Goal: Task Accomplishment & Management: Use online tool/utility

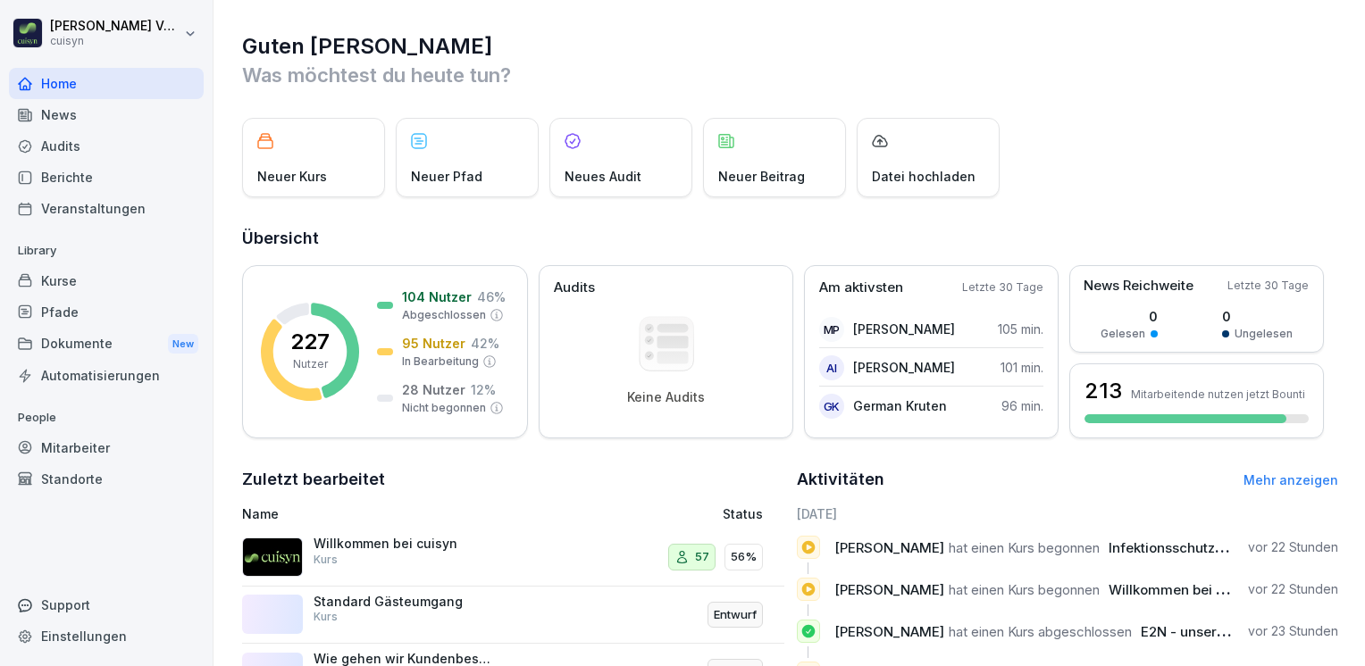
click at [85, 441] on div "Mitarbeiter" at bounding box center [106, 447] width 195 height 31
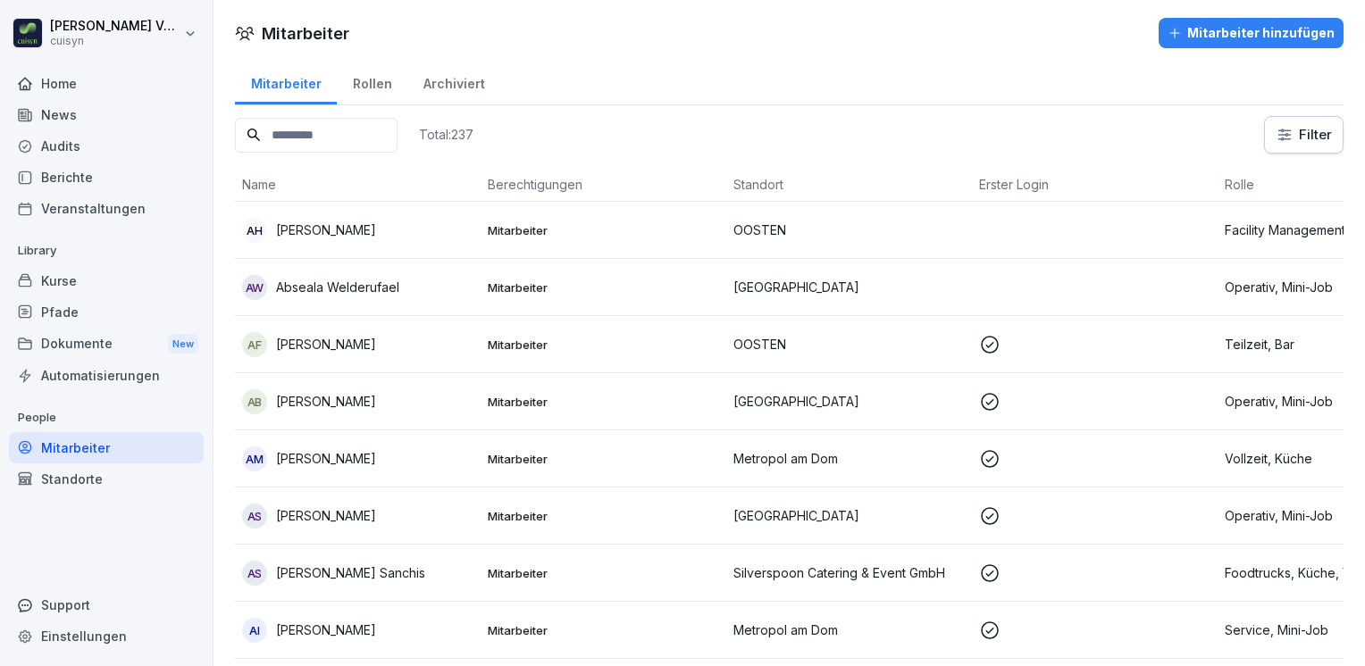
click at [311, 130] on input at bounding box center [316, 135] width 163 height 35
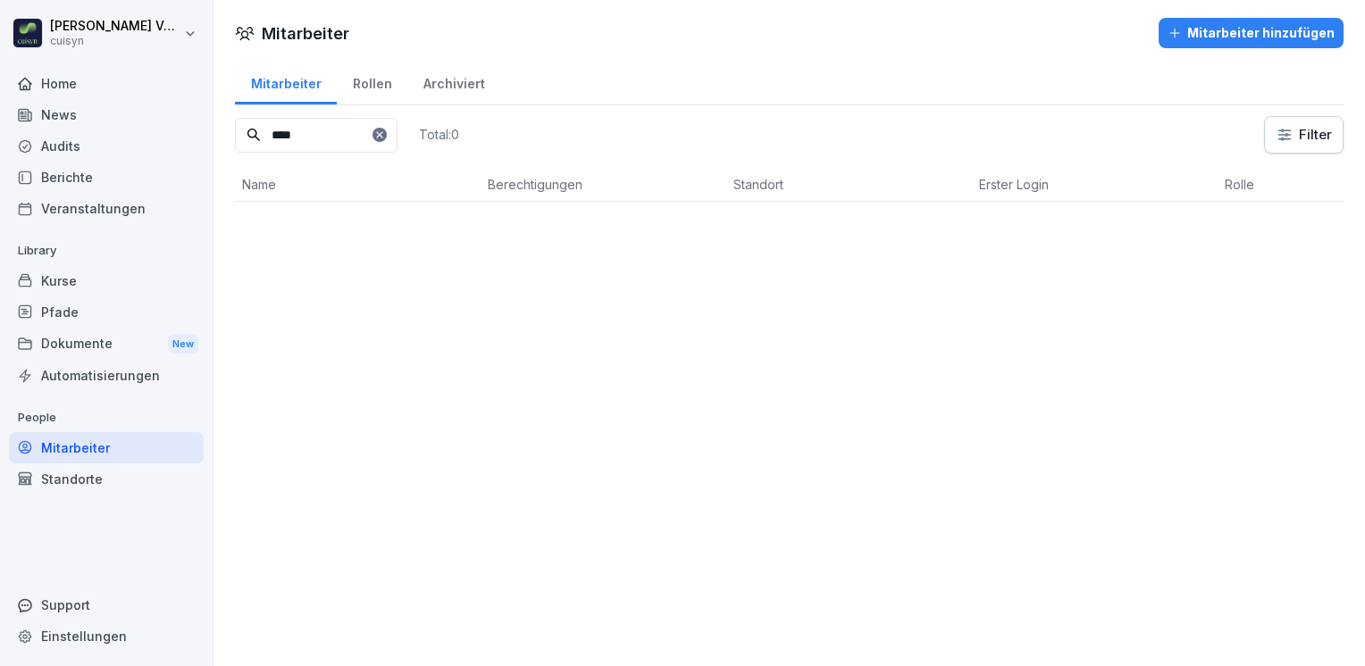
click at [324, 134] on input "****" at bounding box center [316, 135] width 163 height 35
type input "*"
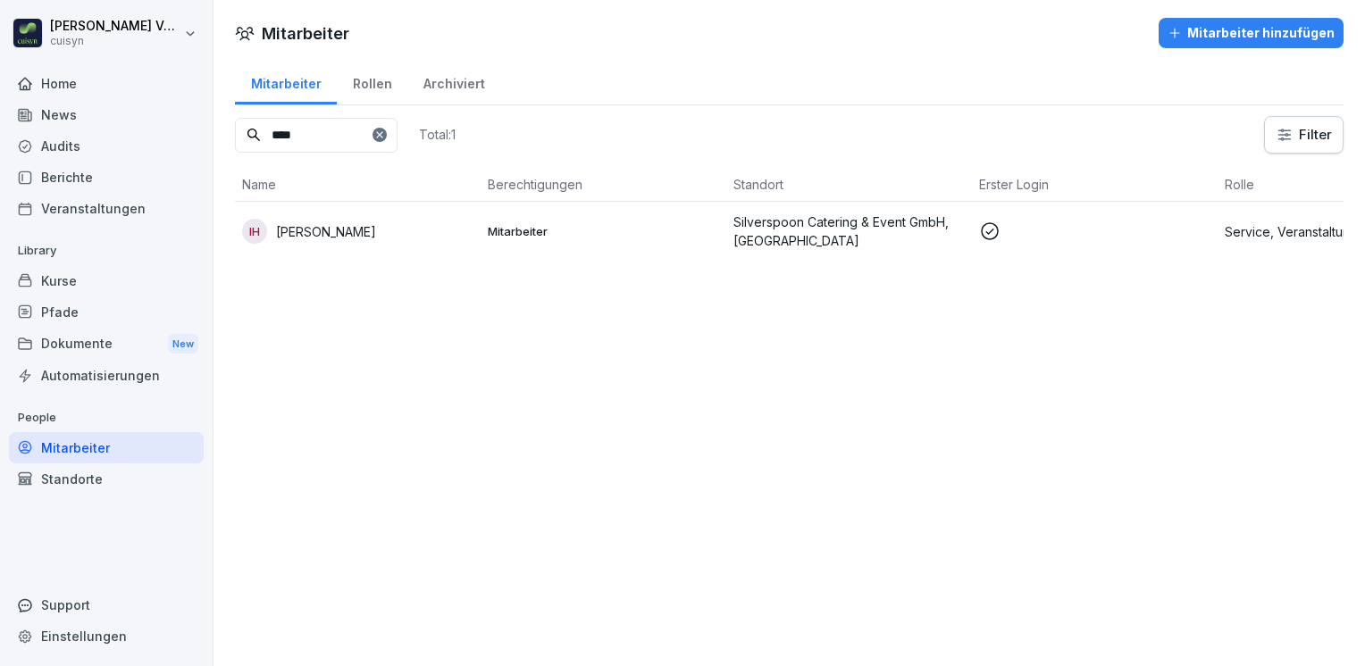
type input "****"
click at [322, 232] on p "[PERSON_NAME]" at bounding box center [326, 231] width 100 height 19
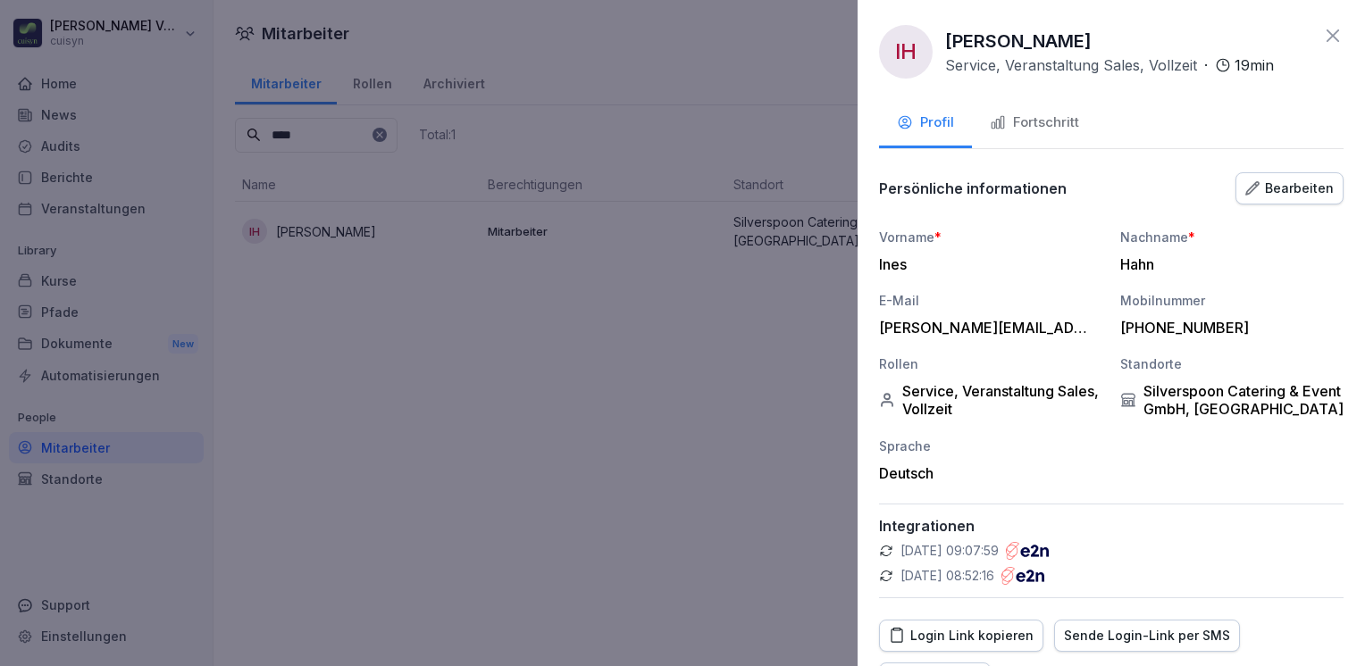
click at [1054, 116] on div "Fortschritt" at bounding box center [1034, 123] width 89 height 21
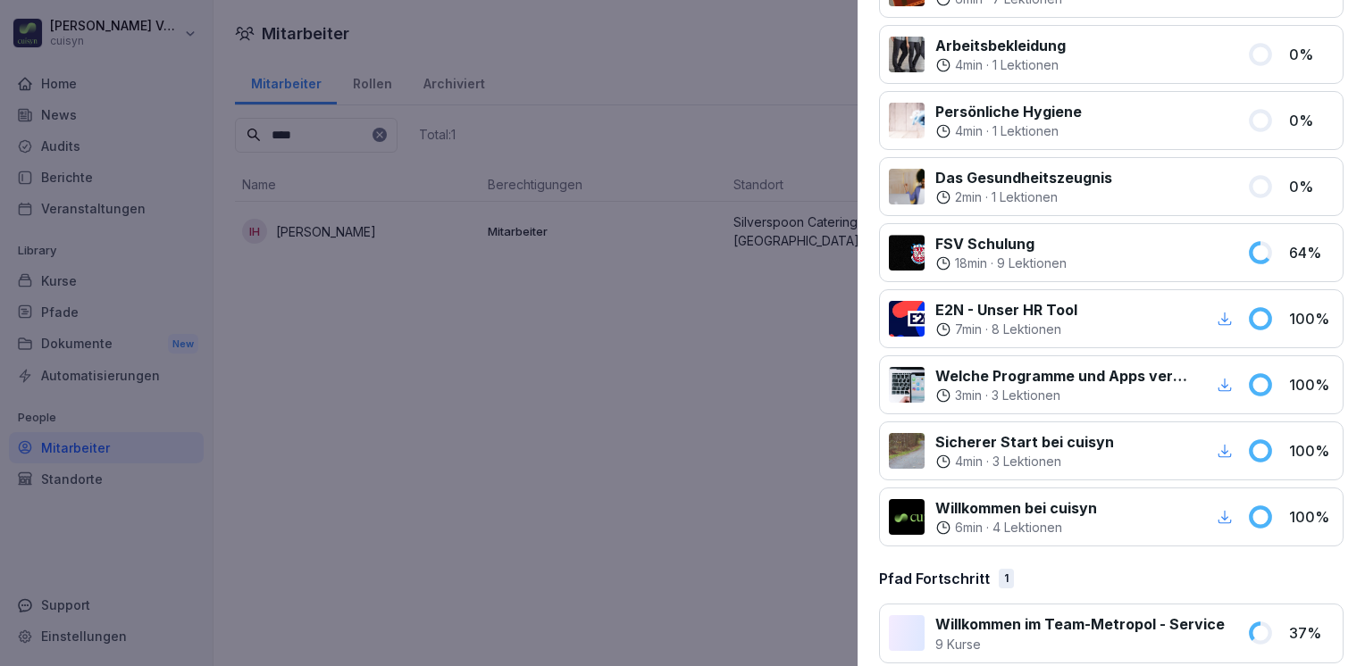
scroll to position [558, 0]
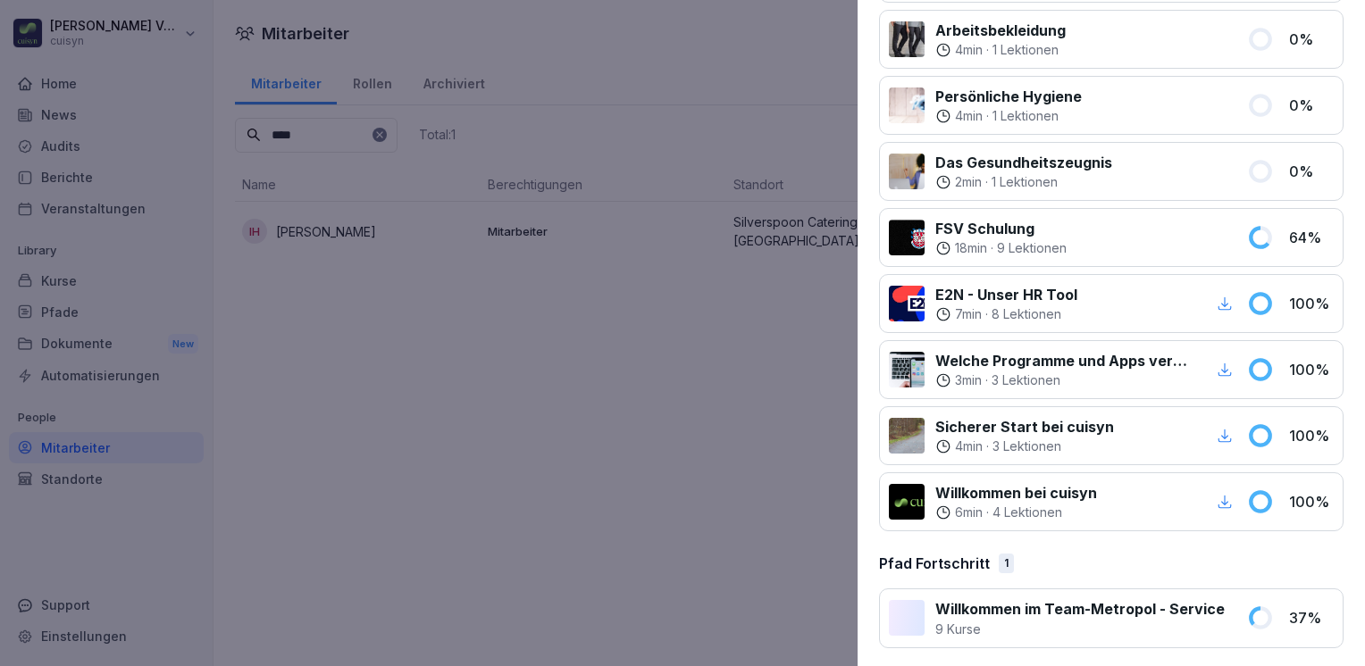
click at [895, 352] on div at bounding box center [907, 370] width 36 height 36
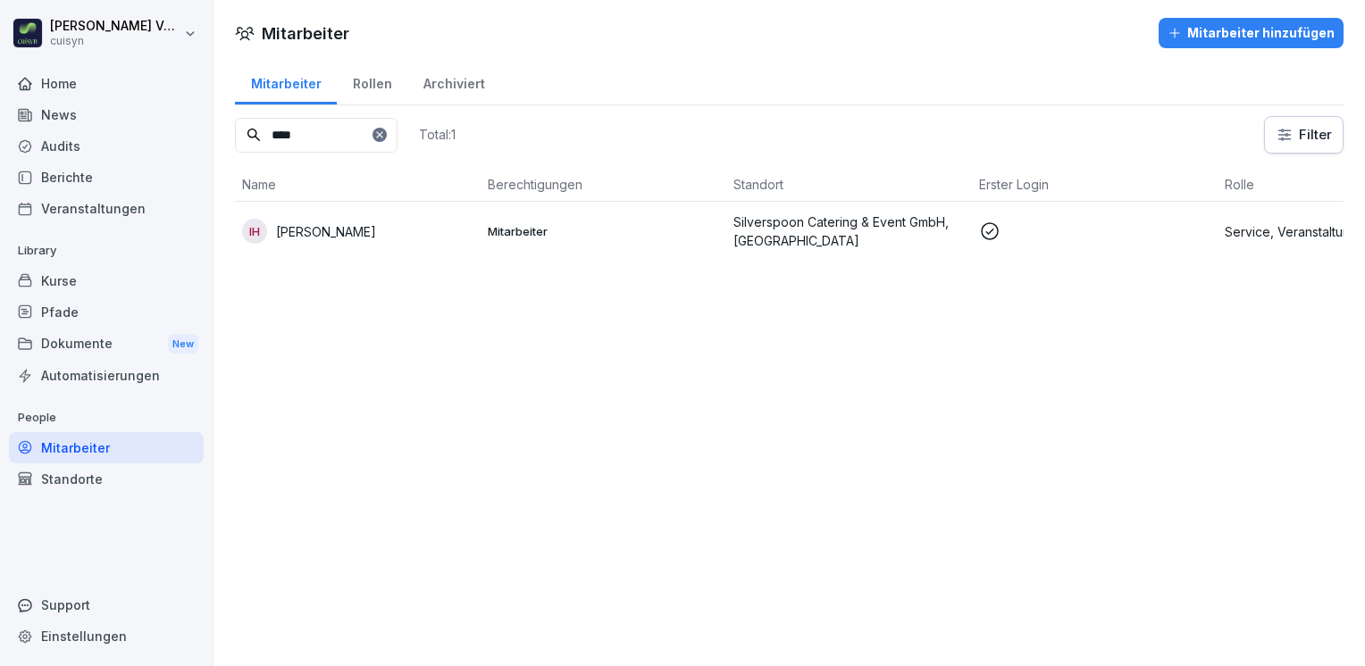
click at [375, 88] on div "Rollen" at bounding box center [372, 82] width 71 height 46
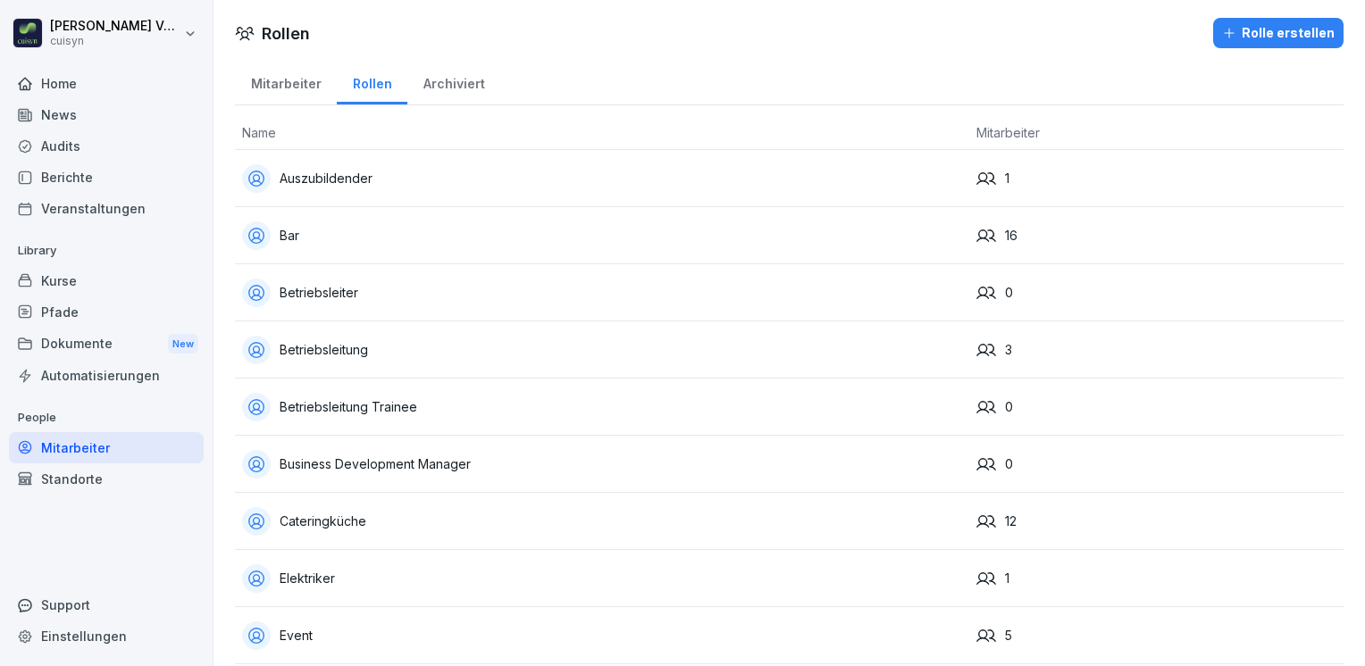
click at [436, 83] on div "Archiviert" at bounding box center [453, 82] width 93 height 46
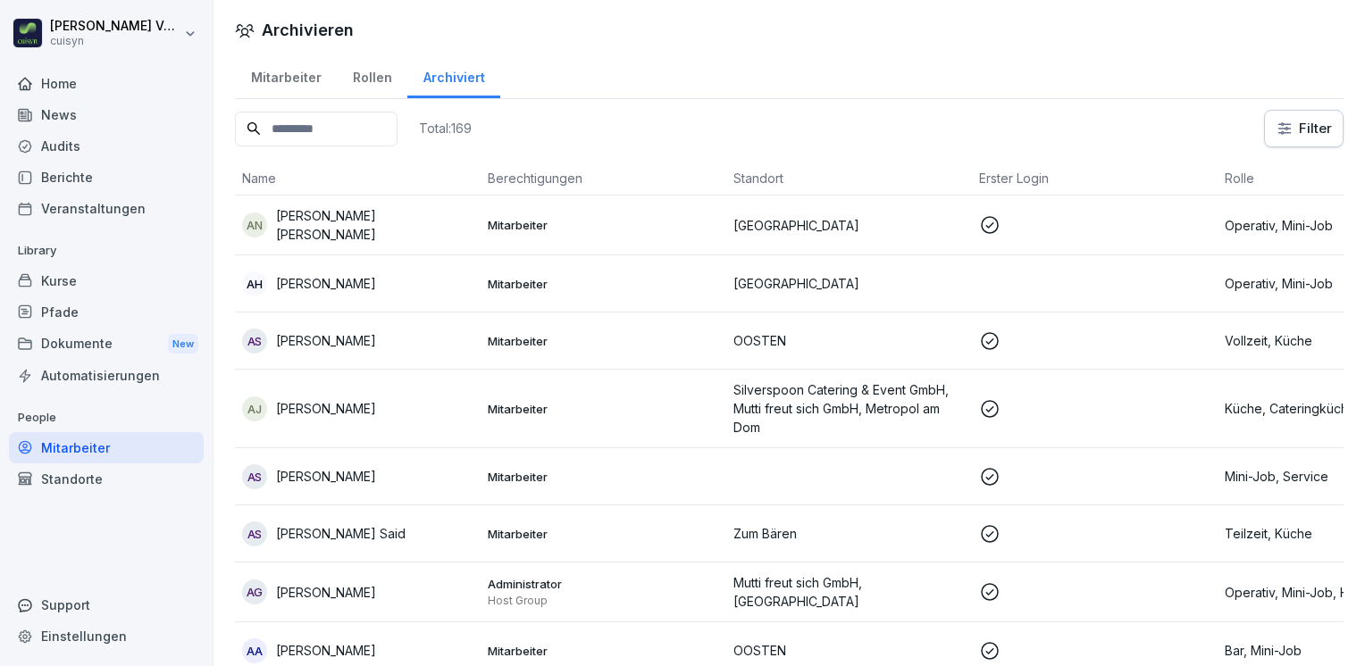
click at [289, 75] on div "Mitarbeiter" at bounding box center [286, 76] width 102 height 46
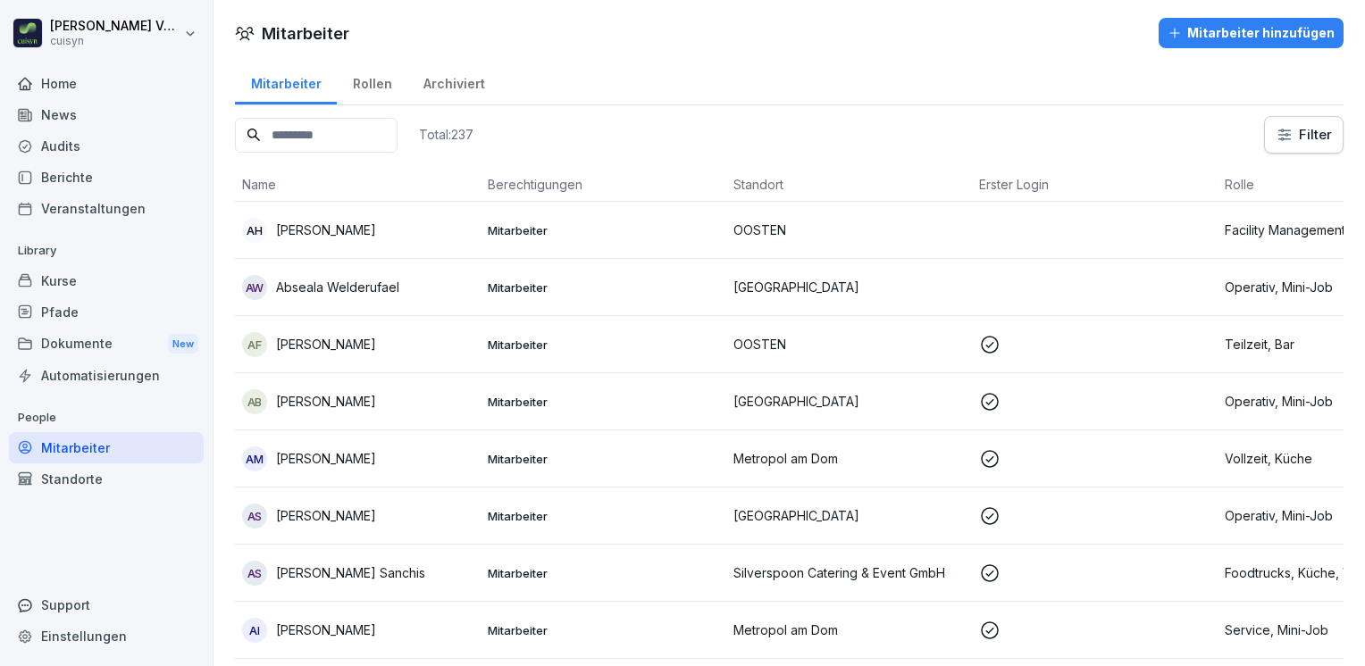
click at [1277, 132] on html "Holger Völsch cuisyn Home News Audits Berichte Veranstaltungen Library Kurse Pf…" at bounding box center [682, 333] width 1365 height 666
click at [1136, 264] on html "Holger Völsch cuisyn Home News Audits Berichte Veranstaltungen Library Kurse Pf…" at bounding box center [682, 333] width 1365 height 666
click at [65, 314] on div "Pfade" at bounding box center [106, 312] width 195 height 31
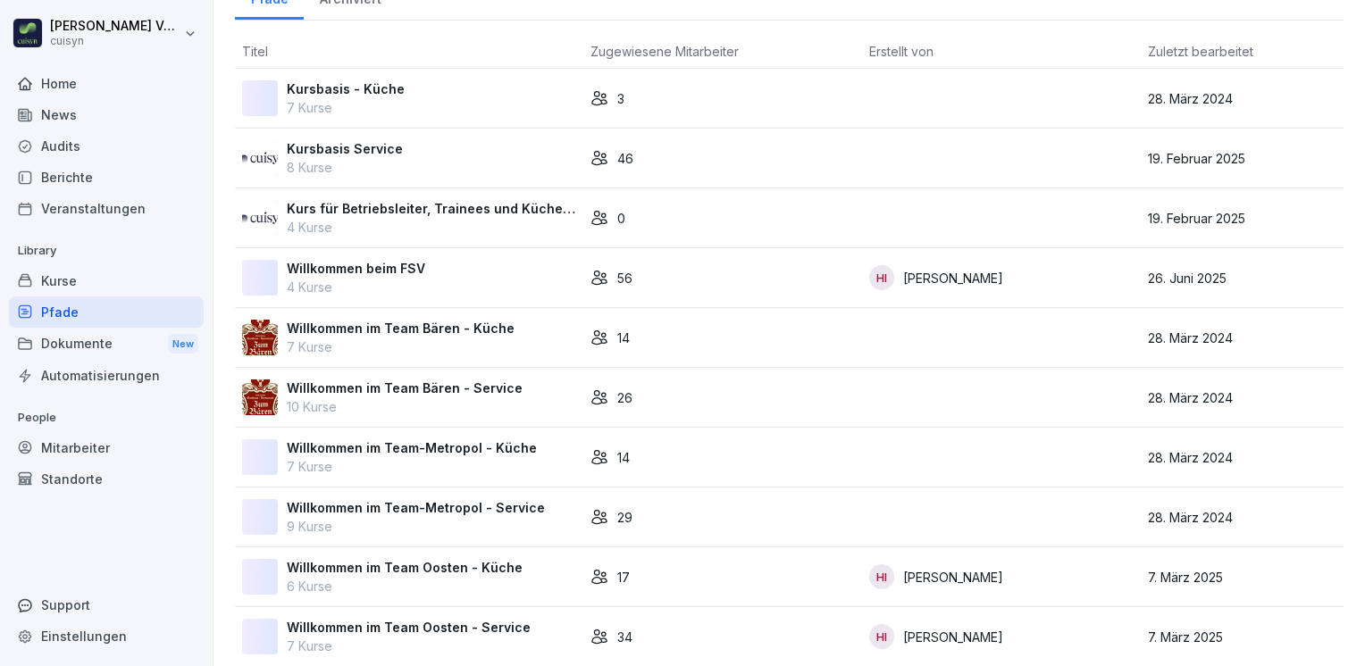
scroll to position [49, 0]
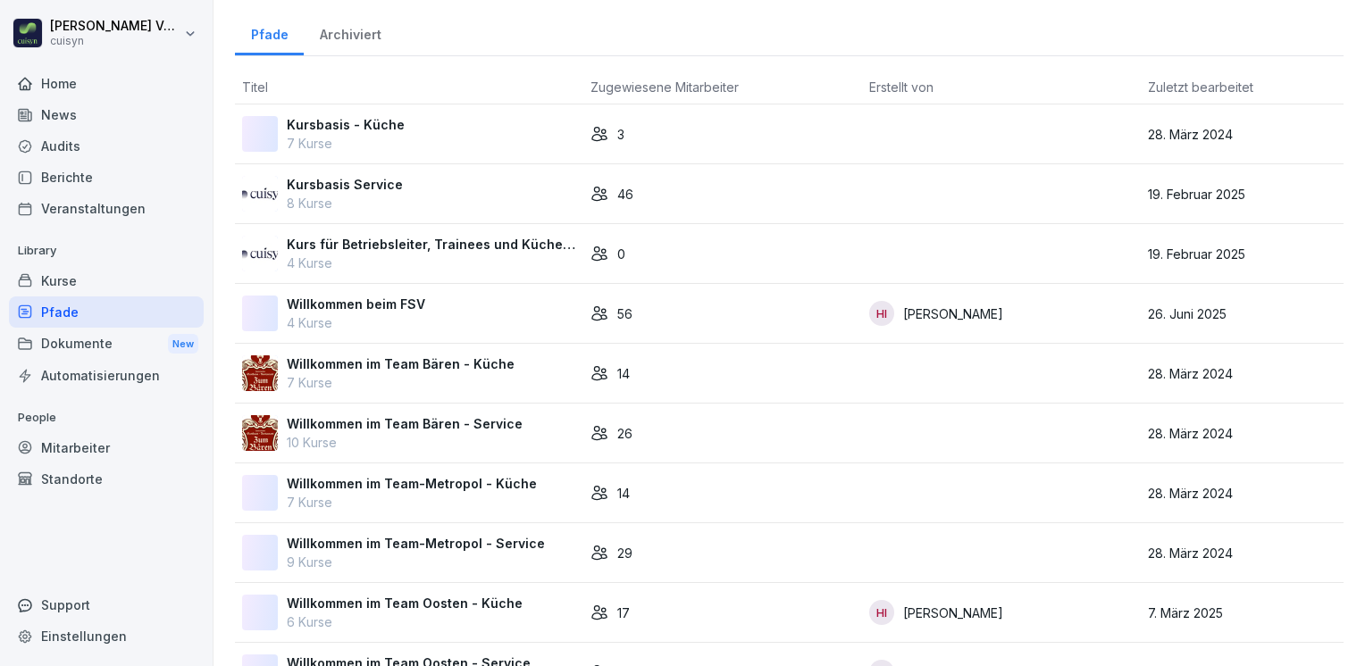
click at [441, 288] on td "Willkommen beim FSV 4 Kurse" at bounding box center [409, 314] width 348 height 60
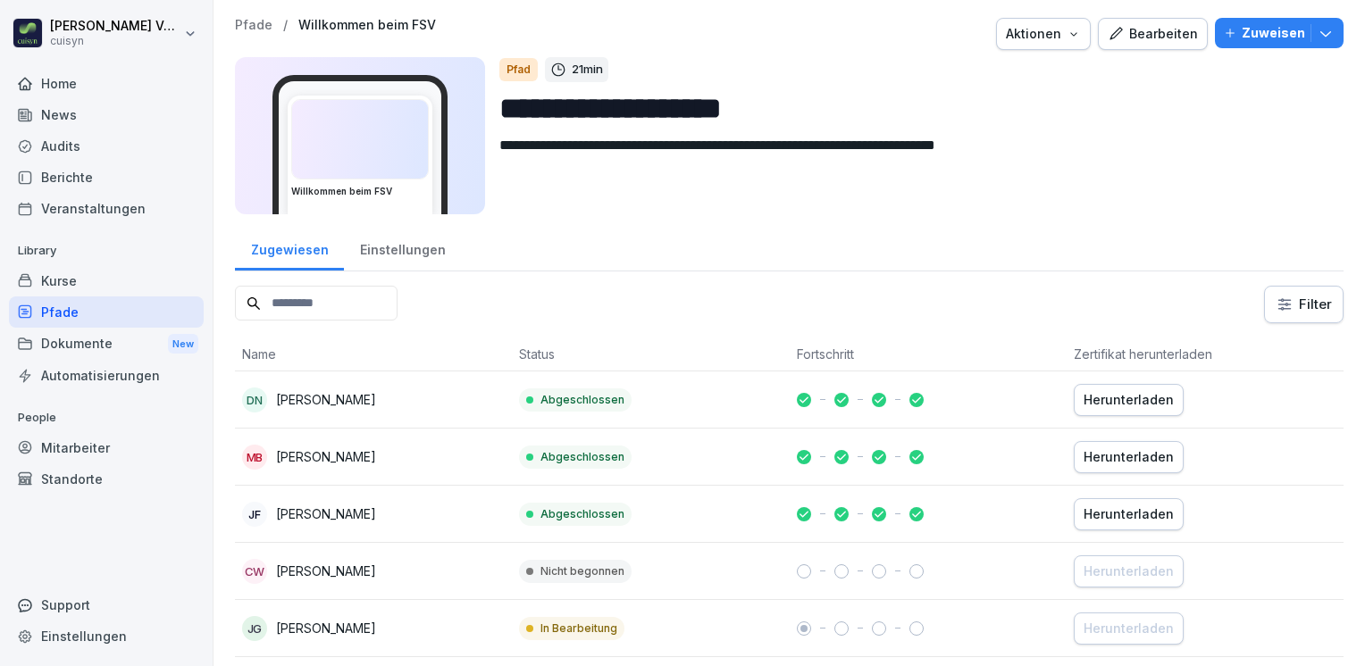
click at [1118, 29] on div "Bearbeiten" at bounding box center [1153, 34] width 90 height 20
click at [1068, 41] on div "Aktionen" at bounding box center [1043, 34] width 75 height 20
click at [1147, 77] on html "**********" at bounding box center [682, 333] width 1365 height 666
click at [1317, 35] on icon "button" at bounding box center [1326, 33] width 18 height 18
click at [946, 91] on input "**********" at bounding box center [914, 109] width 830 height 46
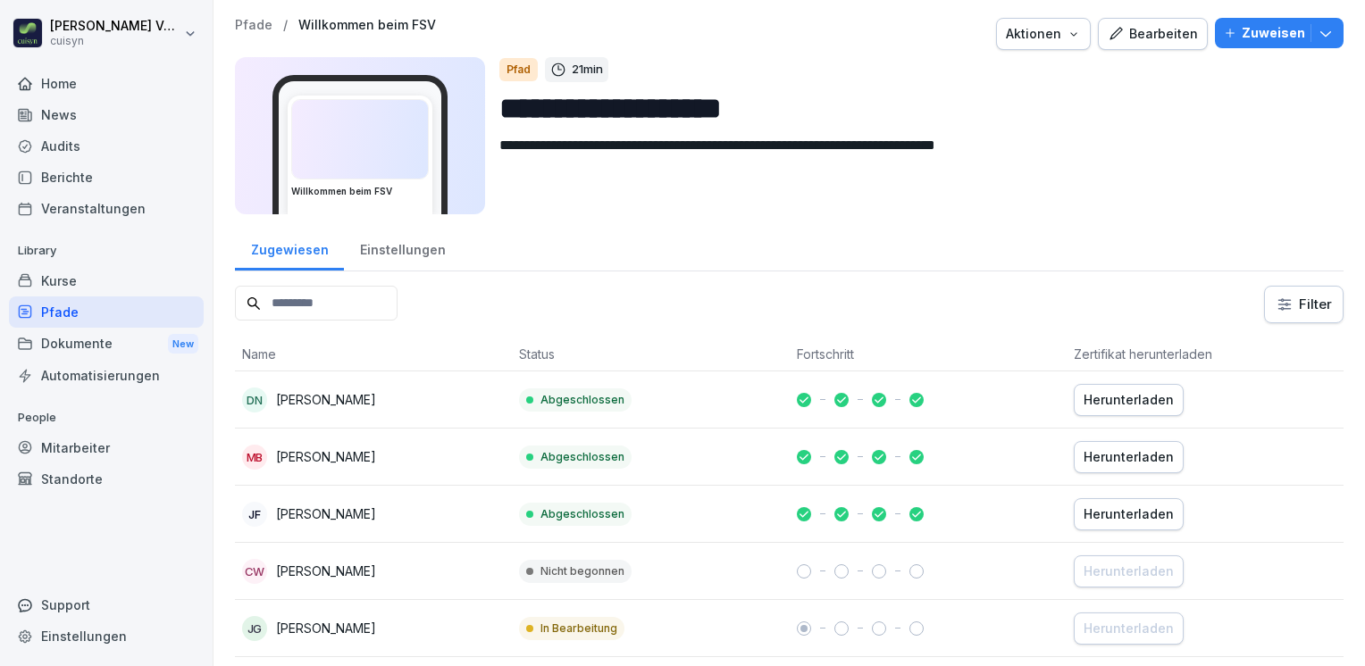
click at [1290, 110] on input "**********" at bounding box center [914, 109] width 830 height 46
click at [1289, 36] on p "Zuweisen" at bounding box center [1273, 33] width 63 height 20
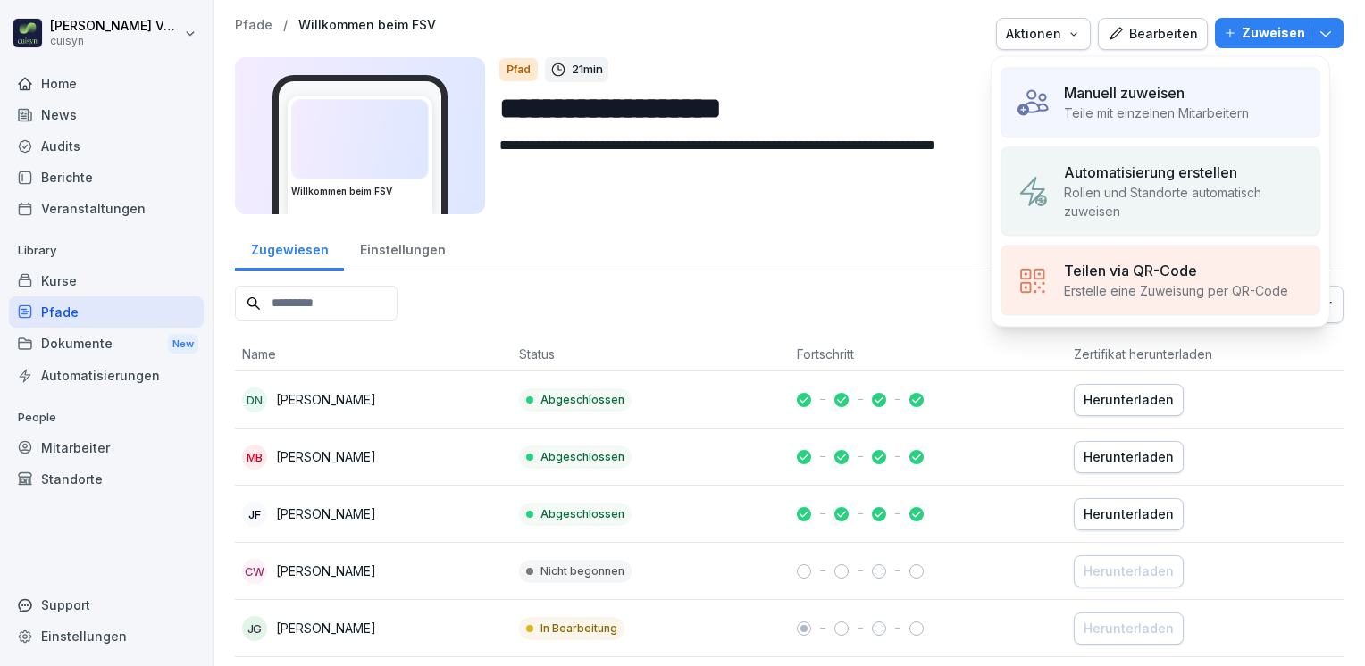
click at [1147, 73] on div "Manuell zuweisen Teile mit einzelnen Mitarbeitern" at bounding box center [1160, 102] width 320 height 71
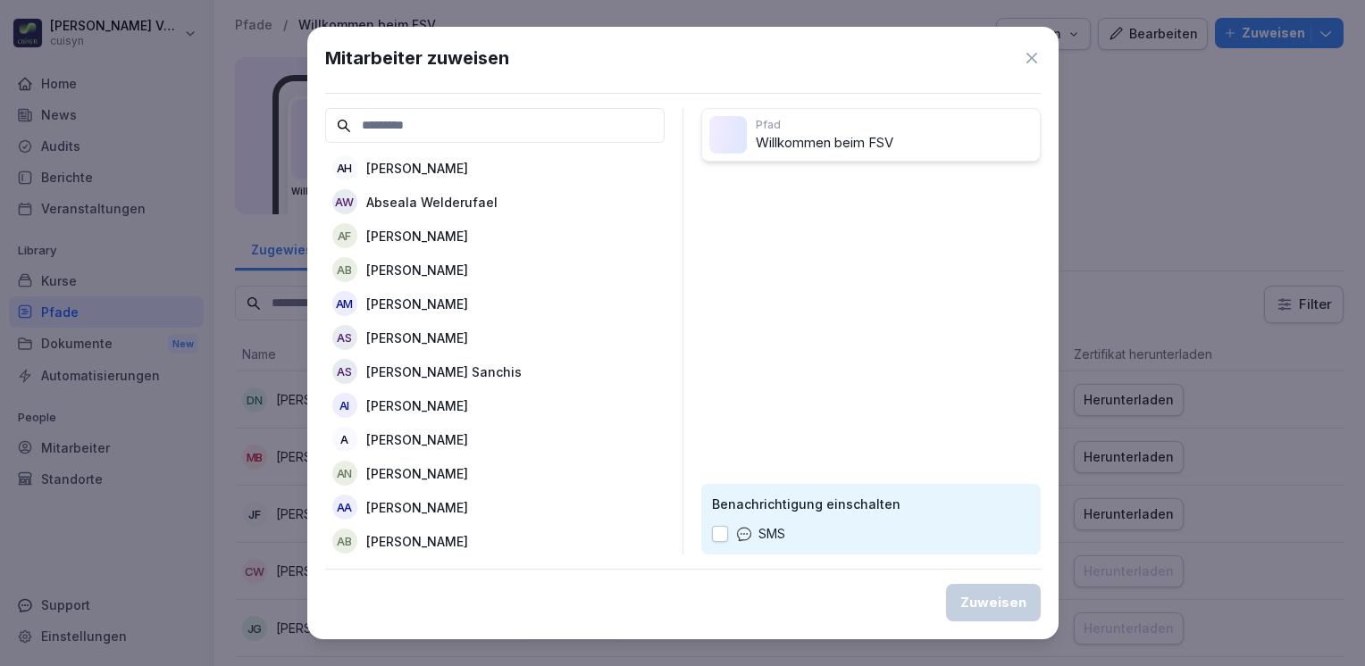
click at [448, 129] on input at bounding box center [494, 125] width 339 height 35
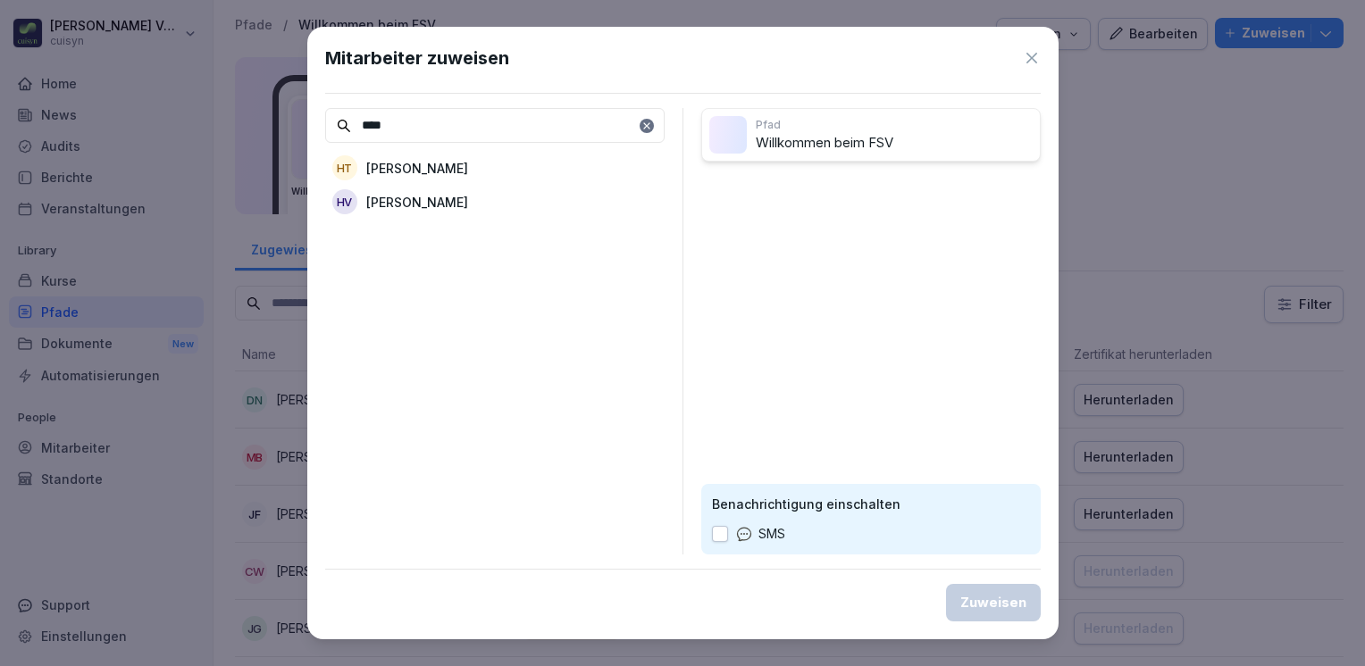
type input "****"
click at [429, 194] on p "[PERSON_NAME]" at bounding box center [417, 202] width 102 height 19
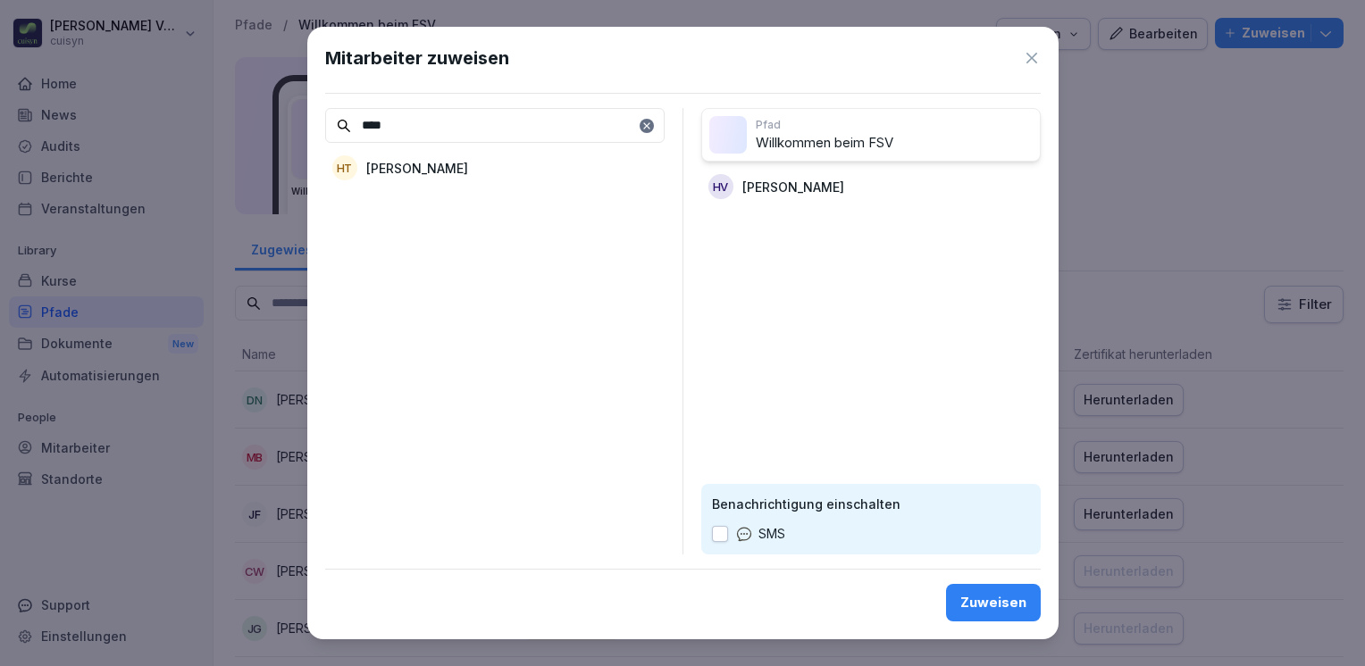
click at [832, 134] on p "Willkommen beim FSV" at bounding box center [894, 143] width 277 height 21
click at [924, 125] on p "Pfad" at bounding box center [894, 125] width 277 height 16
click at [850, 154] on div "Pfad Willkommen beim FSV" at bounding box center [870, 135] width 339 height 54
click at [986, 601] on div "Zuweisen" at bounding box center [993, 603] width 66 height 20
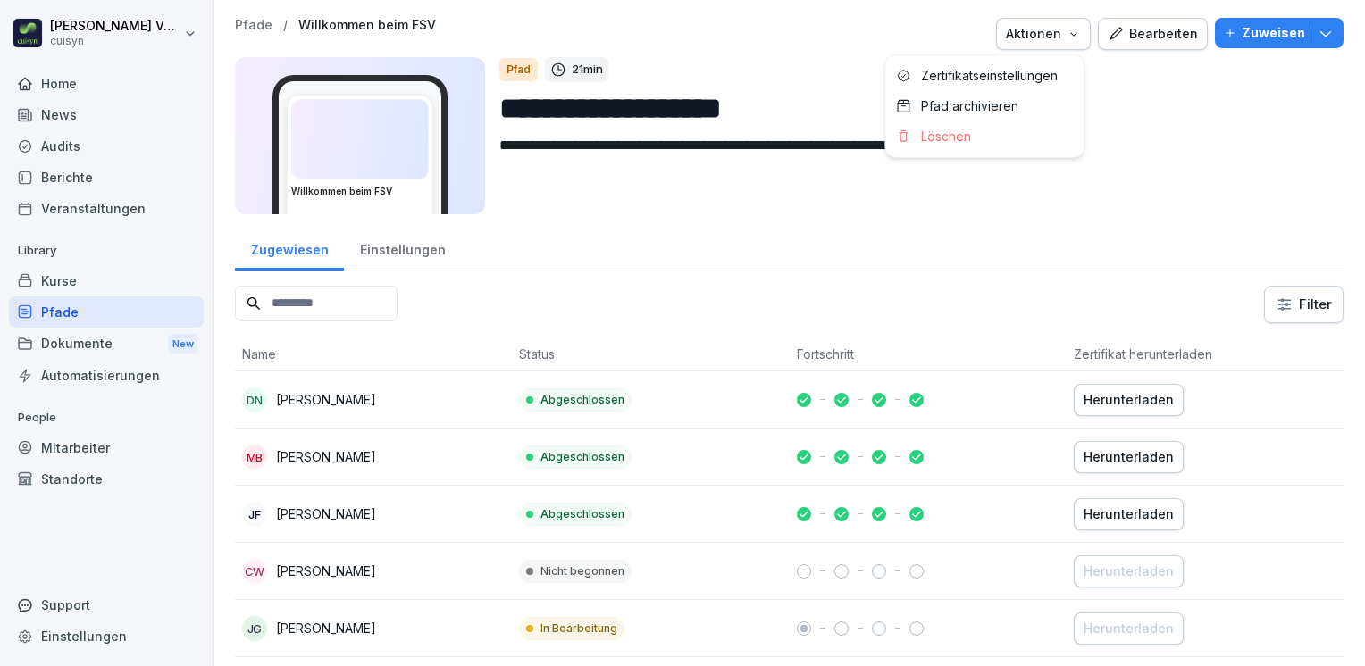
click at [1041, 33] on div "Aktionen" at bounding box center [1043, 34] width 75 height 20
click at [1177, 68] on html "**********" at bounding box center [682, 333] width 1365 height 666
click at [1168, 36] on div "Bearbeiten" at bounding box center [1153, 34] width 90 height 20
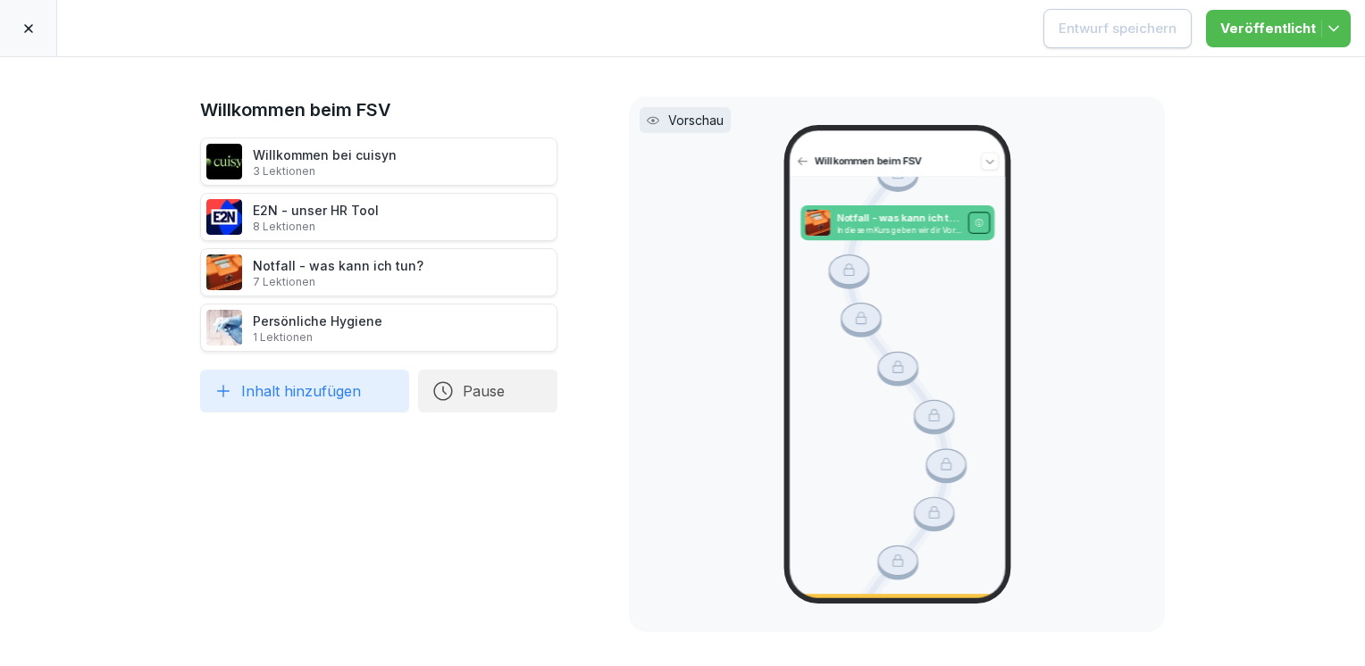
scroll to position [1116, 0]
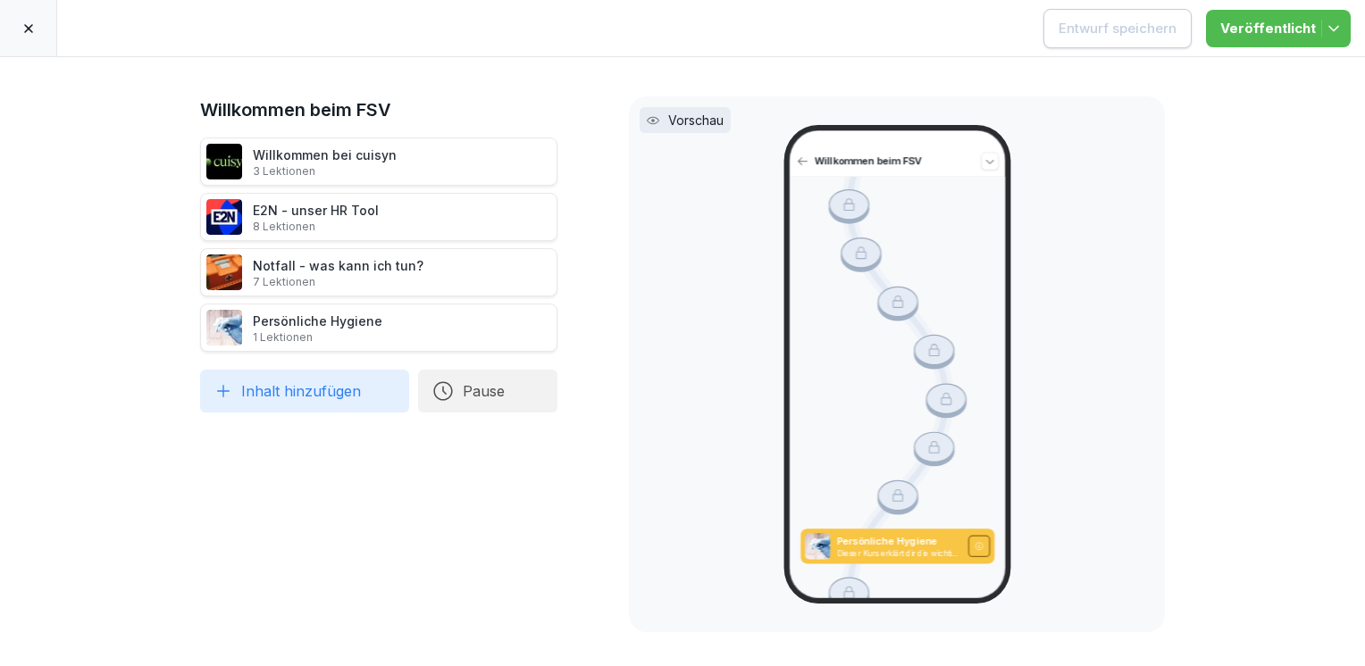
click at [492, 476] on div "Willkommen beim FSV Willkommen bei cuisyn 3 Lektionen E2N - unser HR Tool 8 Lek…" at bounding box center [378, 361] width 357 height 531
click at [400, 159] on div "Willkommen bei cuisyn 3 Lektionen" at bounding box center [378, 162] width 357 height 48
click at [389, 159] on div "Willkommen bei cuisyn 3 Lektionen" at bounding box center [378, 162] width 357 height 48
click at [322, 164] on p "3 Lektionen" at bounding box center [325, 171] width 144 height 14
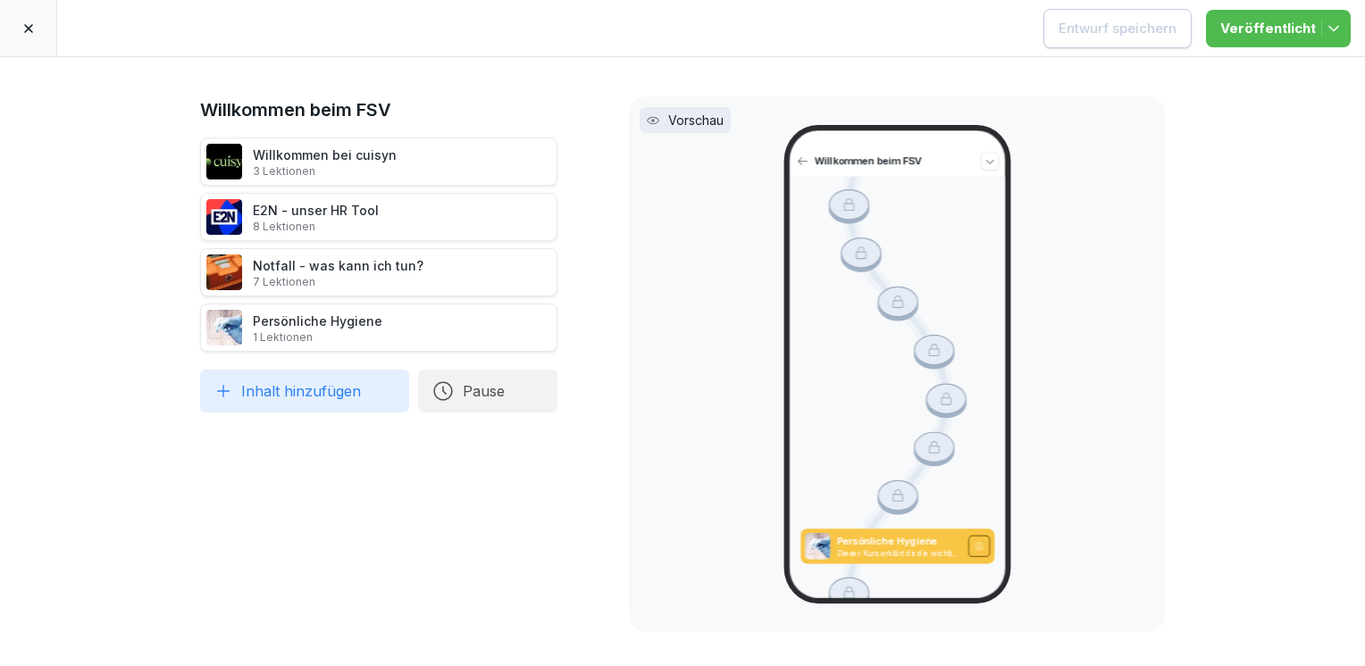
click at [463, 163] on div "Willkommen bei cuisyn 3 Lektionen" at bounding box center [378, 162] width 357 height 48
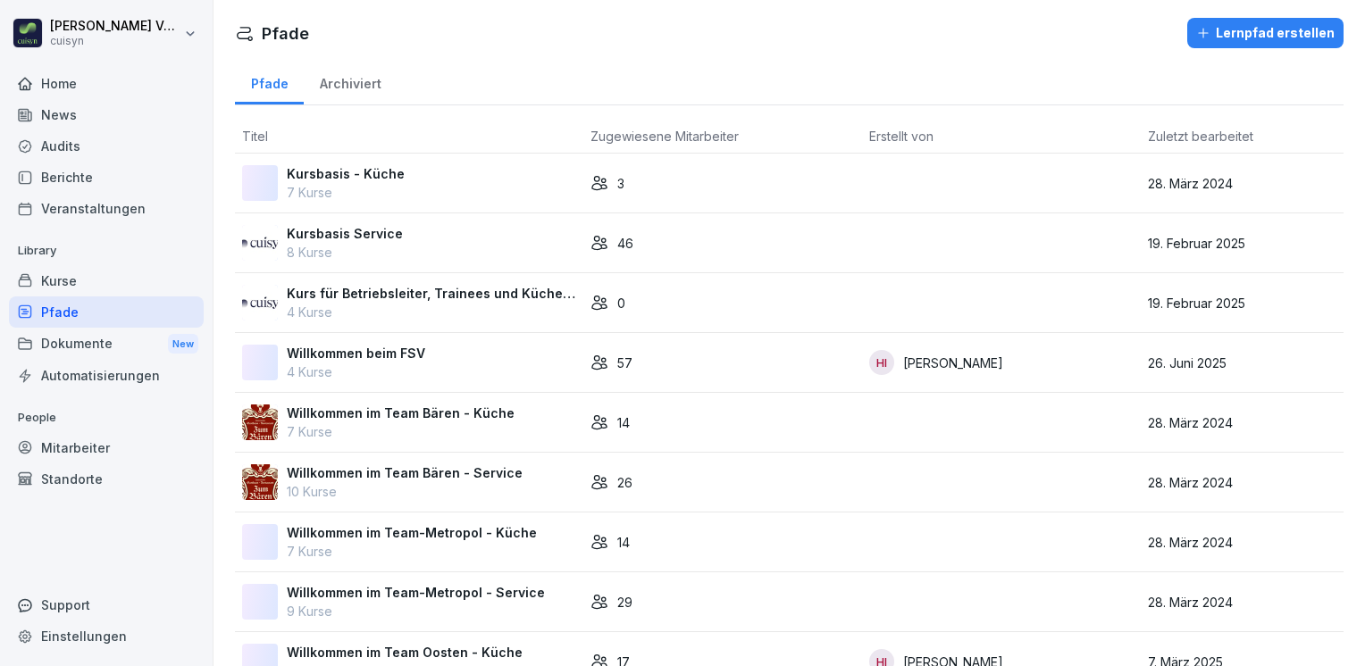
click at [387, 348] on p "Willkommen beim FSV" at bounding box center [356, 353] width 138 height 19
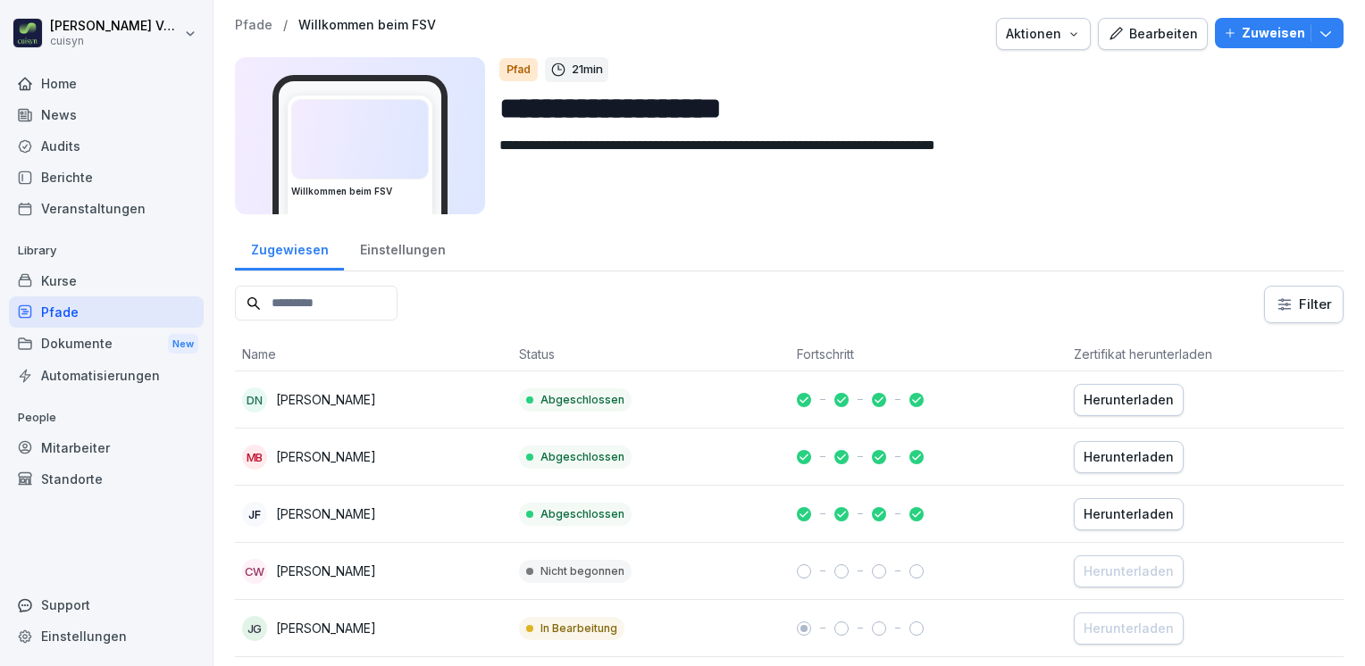
click at [1151, 38] on div "Bearbeiten" at bounding box center [1153, 34] width 90 height 20
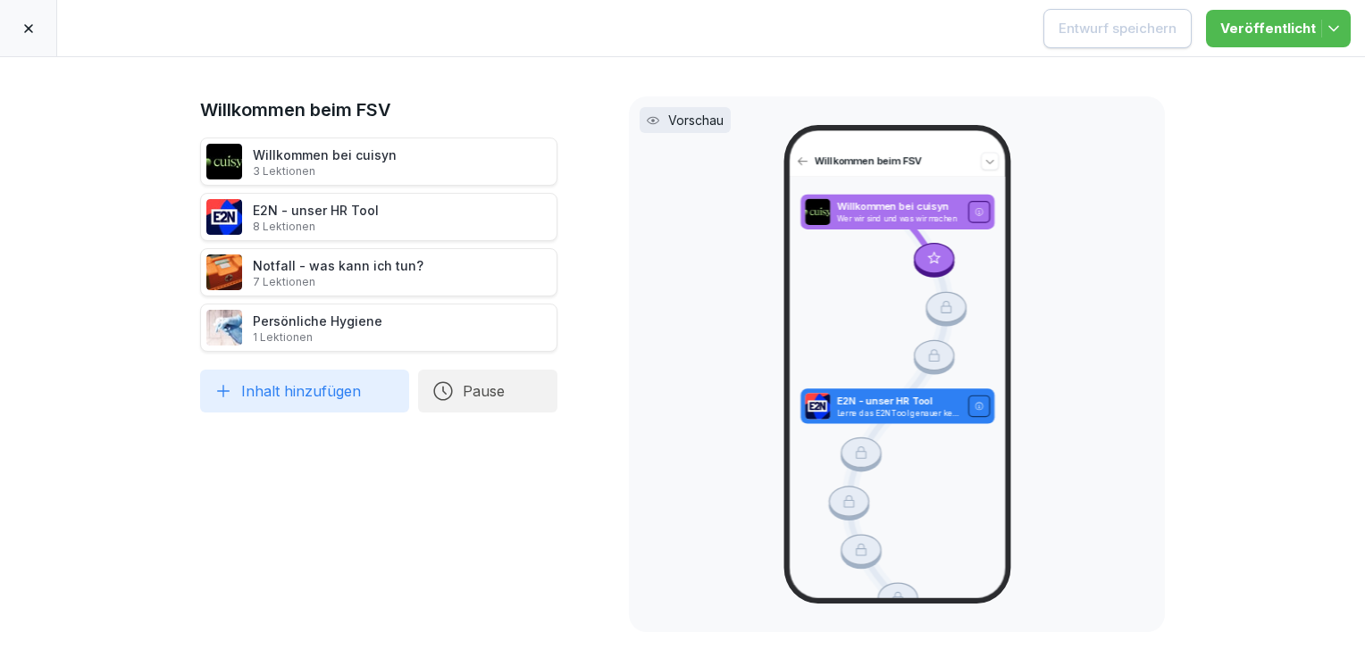
click at [337, 405] on button "Inhalt hinzufügen" at bounding box center [304, 391] width 209 height 43
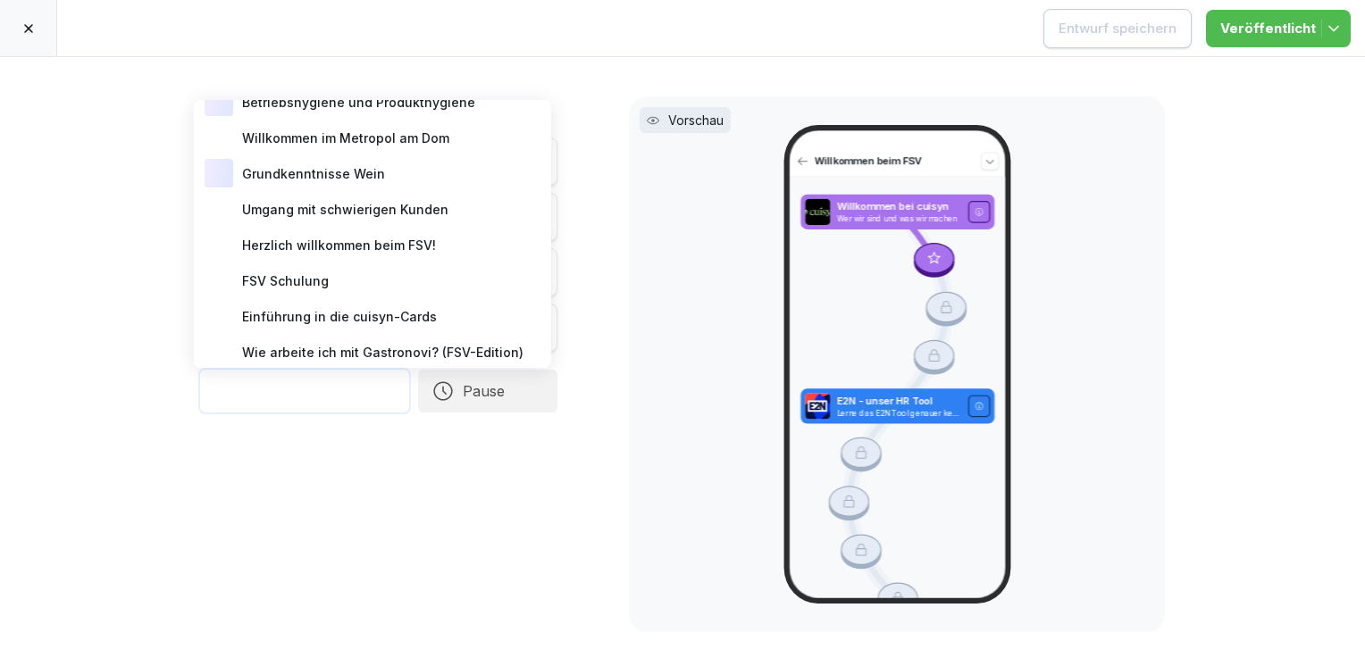
scroll to position [407, 0]
click at [382, 239] on div "Herzlich willkommen beim FSV!" at bounding box center [372, 245] width 343 height 36
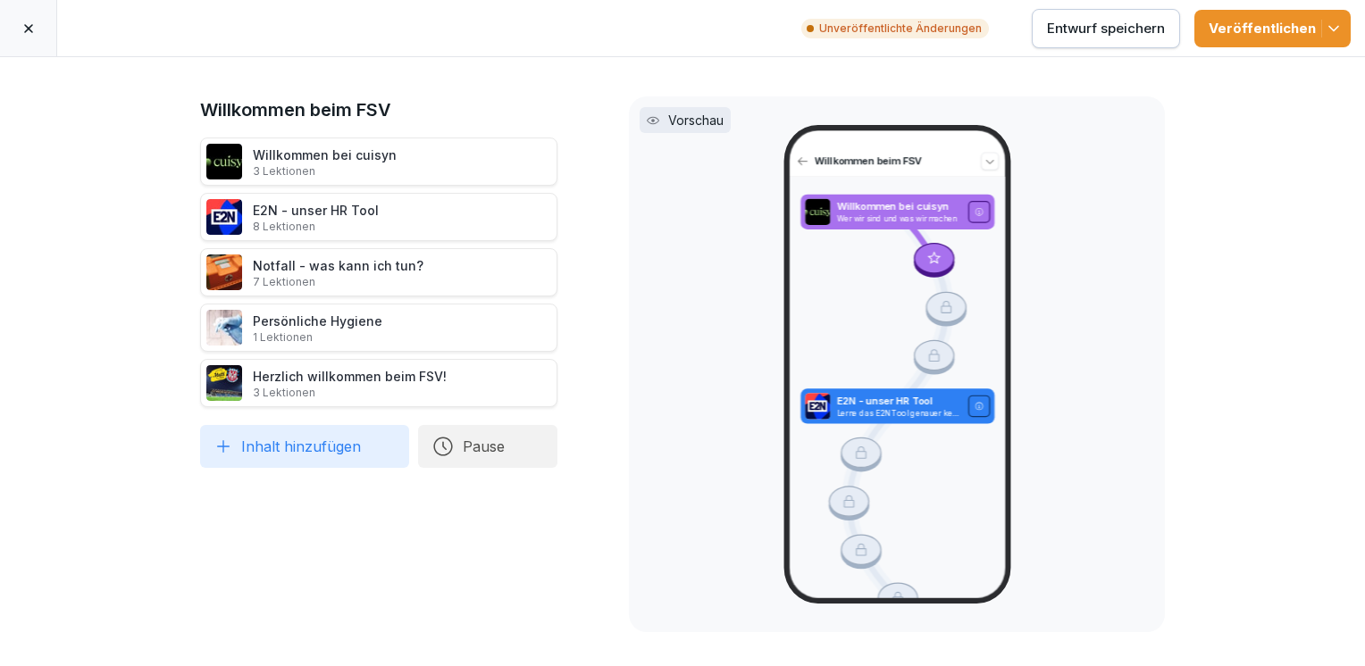
click at [353, 454] on button "Inhalt hinzufügen" at bounding box center [304, 446] width 209 height 43
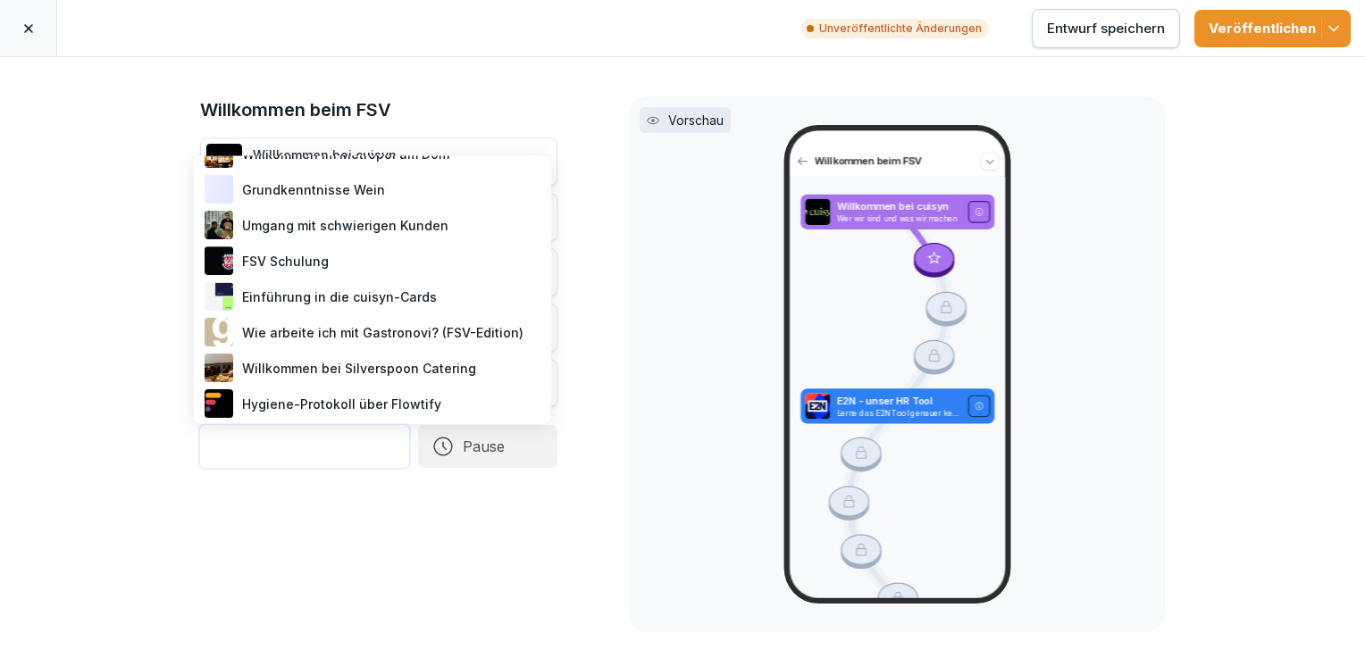
scroll to position [447, 0]
click at [297, 260] on div "FSV Schulung" at bounding box center [372, 261] width 343 height 36
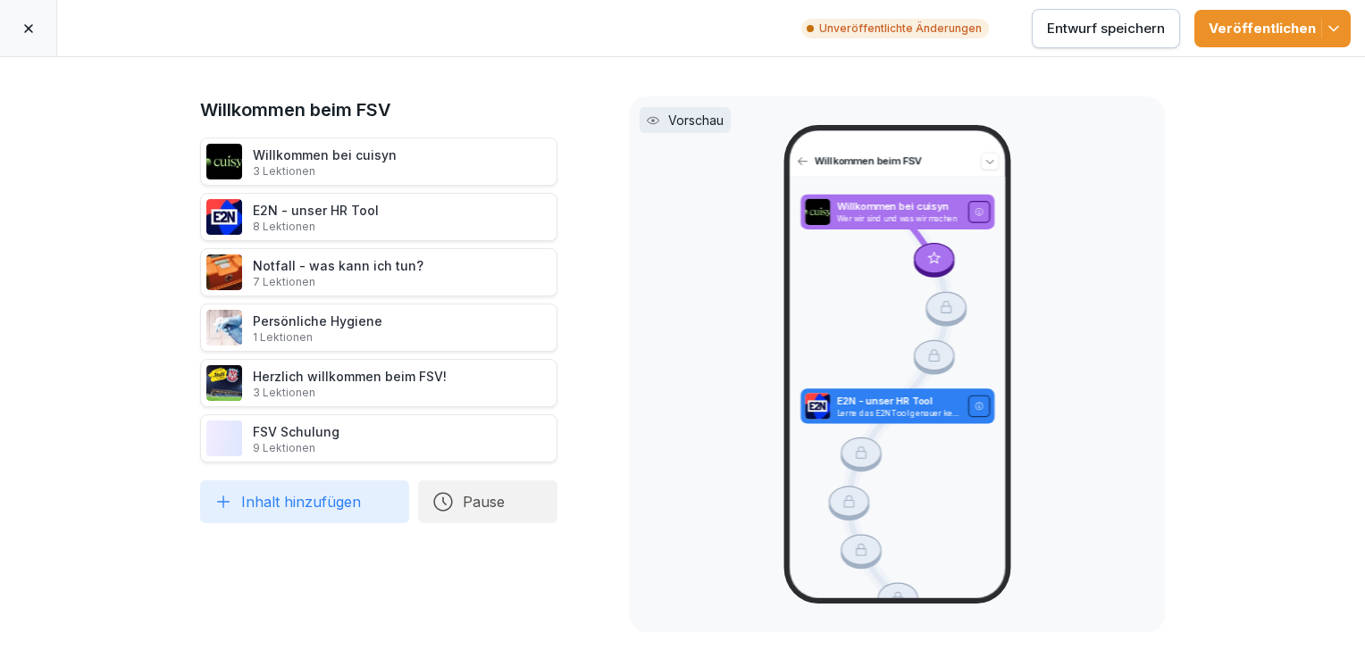
click at [347, 530] on div "Willkommen beim FSV Willkommen bei cuisyn 3 Lektionen E2N - unser HR Tool 8 Lek…" at bounding box center [378, 361] width 357 height 531
click at [321, 375] on div "Herzlich willkommen beim FSV! 3 Lektionen" at bounding box center [350, 383] width 194 height 33
click at [173, 379] on icon at bounding box center [180, 383] width 14 height 14
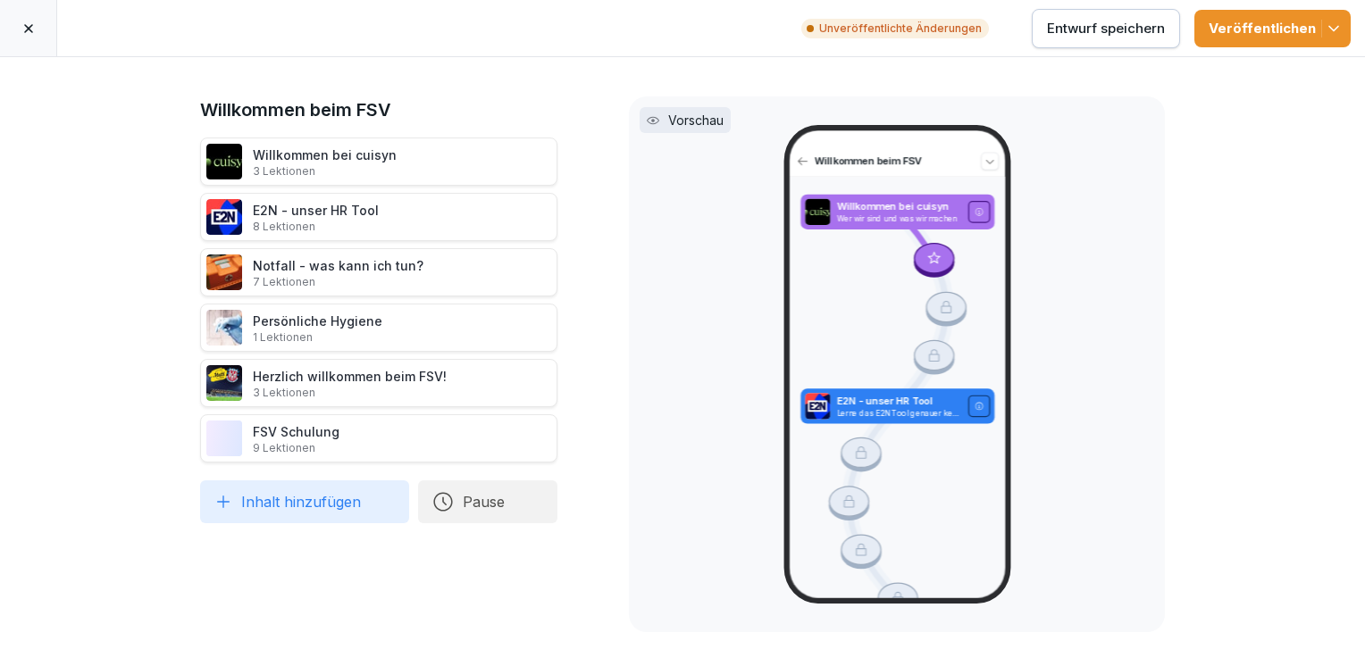
click at [275, 581] on div "Willkommen beim FSV Willkommen bei cuisyn 3 Lektionen E2N - unser HR Tool 8 Lek…" at bounding box center [378, 361] width 357 height 531
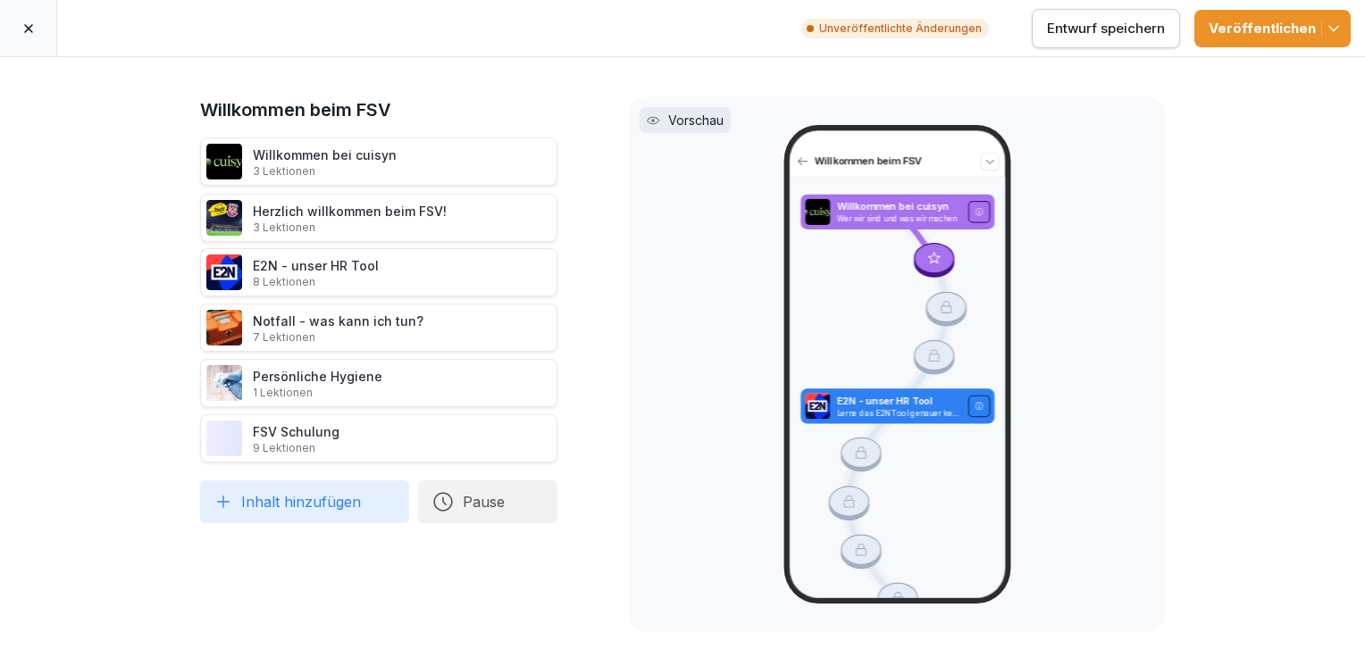
drag, startPoint x: 174, startPoint y: 381, endPoint x: 154, endPoint y: 215, distance: 167.4
click at [154, 215] on div "Willkommen beim FSV Willkommen bei cuisyn 3 Lektionen E2N - unser HR Tool 8 Lek…" at bounding box center [682, 361] width 1365 height 609
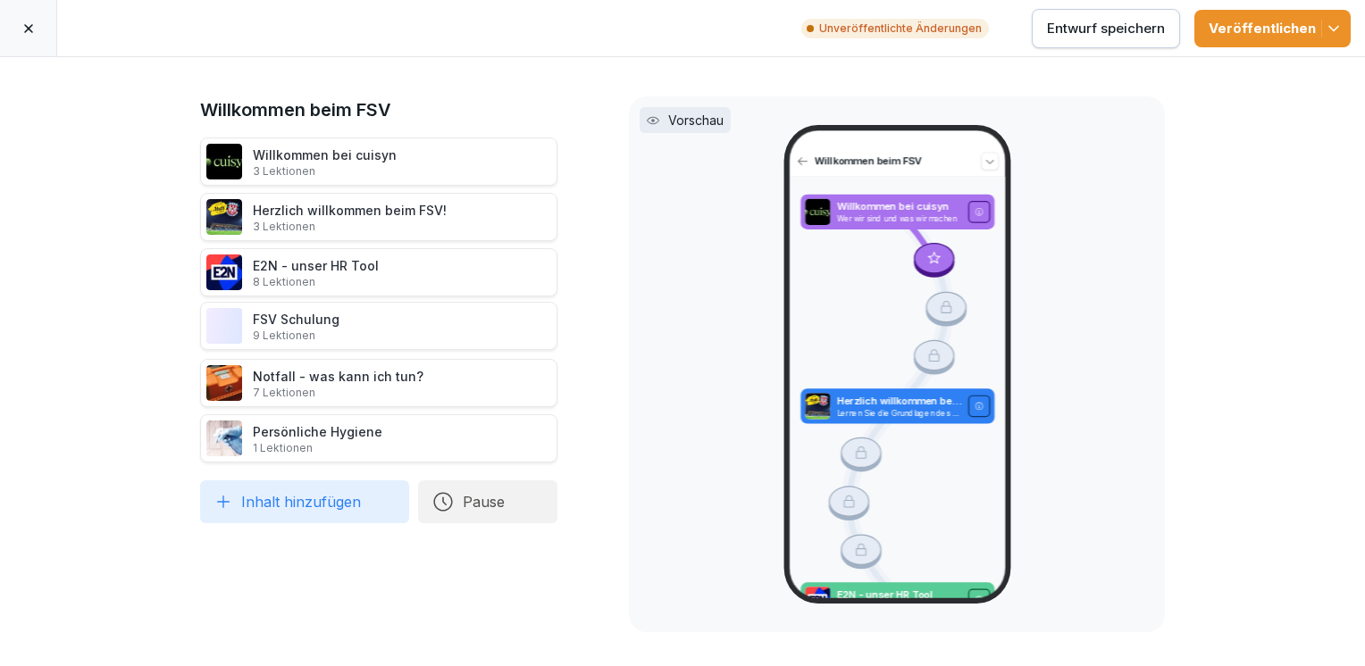
drag, startPoint x: 168, startPoint y: 439, endPoint x: 154, endPoint y: 327, distance: 112.6
click at [154, 327] on div "Willkommen beim FSV Willkommen bei cuisyn 3 Lektionen Herzlich willkommen beim …" at bounding box center [682, 361] width 1365 height 609
drag, startPoint x: 176, startPoint y: 379, endPoint x: 176, endPoint y: 431, distance: 51.8
click at [1070, 27] on div "Entwurf speichern" at bounding box center [1106, 29] width 118 height 20
click at [1332, 26] on icon "button" at bounding box center [1334, 29] width 18 height 18
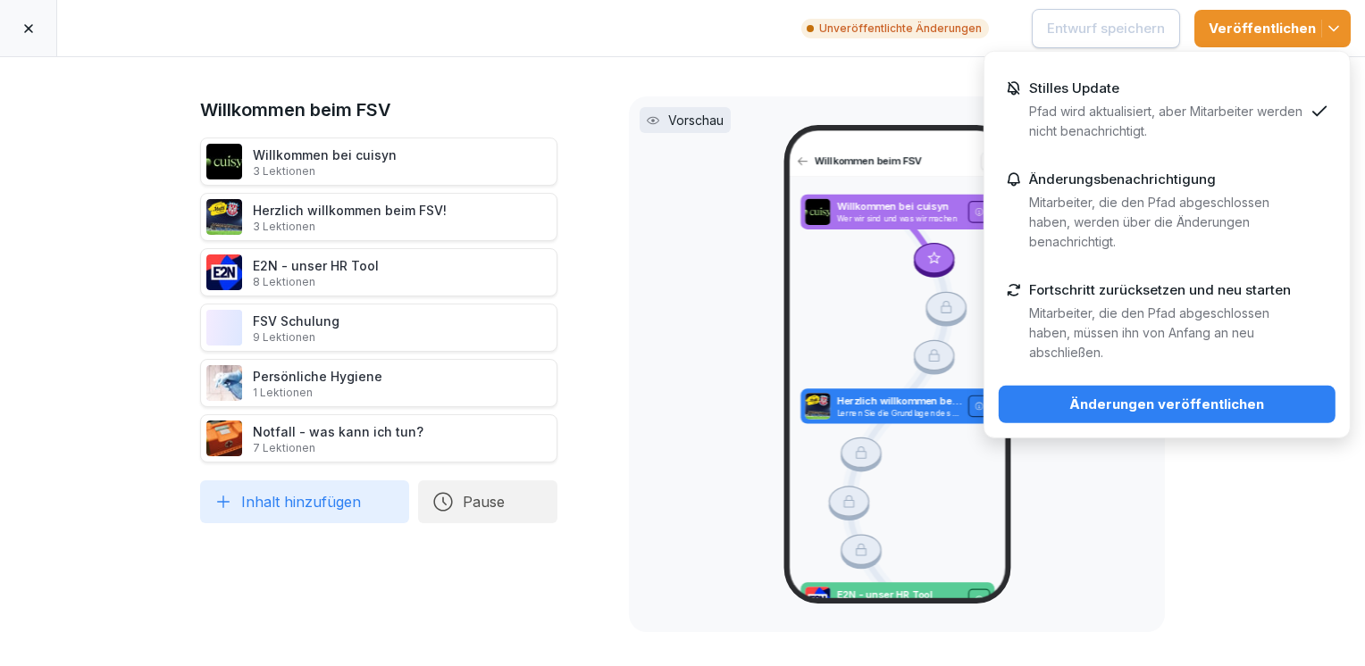
click at [1133, 399] on div "Änderungen veröffentlichen" at bounding box center [1167, 405] width 308 height 20
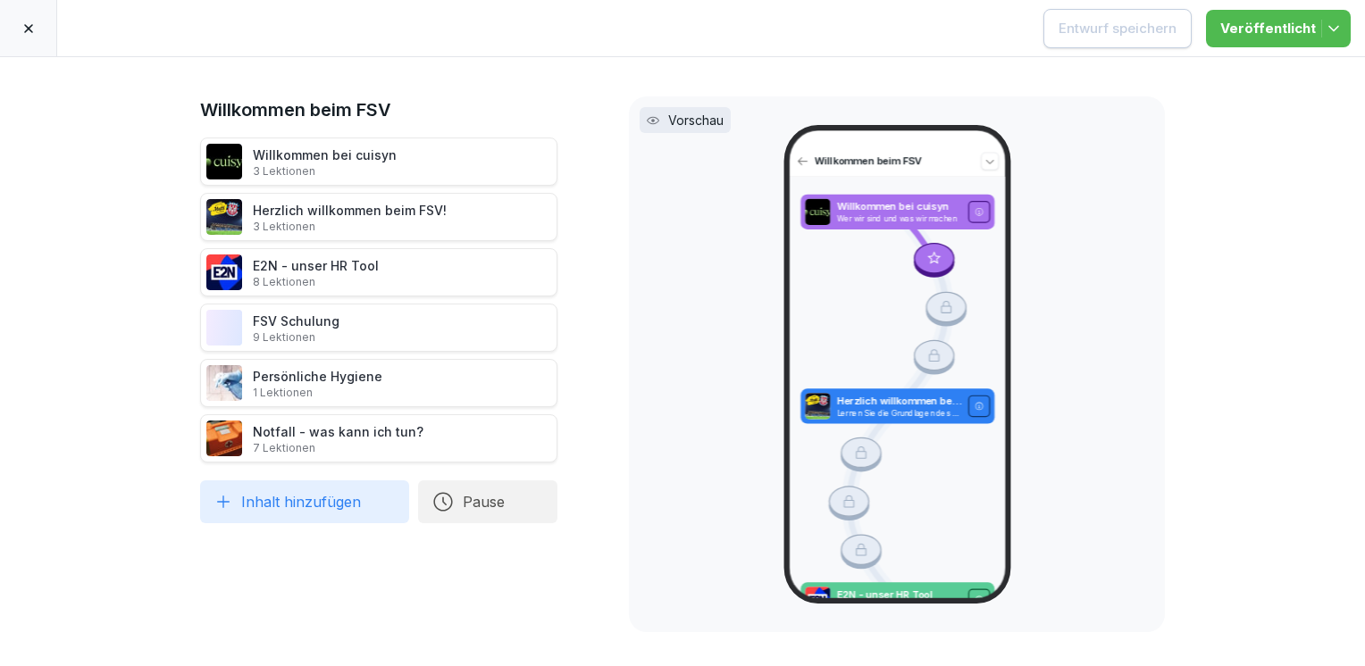
click at [629, 316] on div "Vorschau Willkommen beim FSV Willkommen bei cuisyn Wer wir sind und was wir mac…" at bounding box center [897, 364] width 536 height 536
click at [668, 121] on p "Vorschau" at bounding box center [695, 120] width 55 height 19
click at [678, 113] on p "Vorschau" at bounding box center [695, 120] width 55 height 19
click at [382, 164] on p "3 Lektionen" at bounding box center [325, 171] width 144 height 14
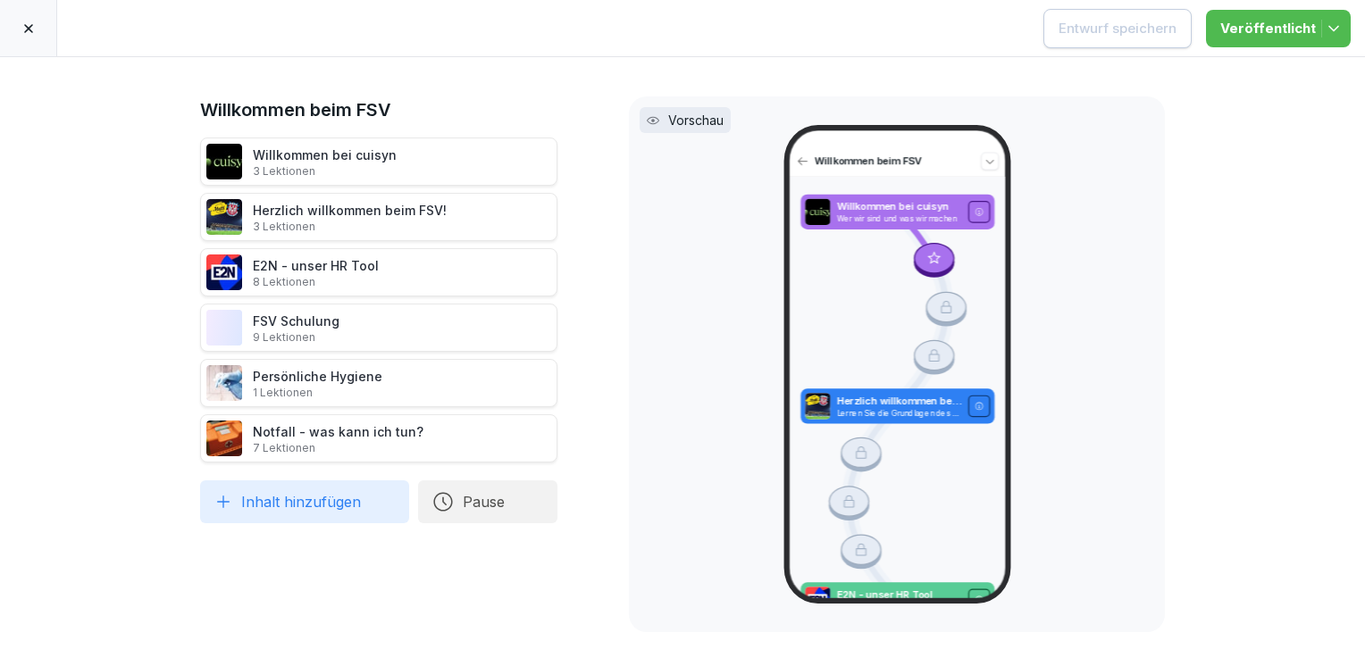
click at [648, 115] on icon at bounding box center [653, 120] width 13 height 13
drag, startPoint x: 648, startPoint y: 115, endPoint x: 661, endPoint y: 162, distance: 48.1
click at [661, 162] on div "Vorschau Willkommen beim FSV Willkommen bei cuisyn Wer wir sind und was wir mac…" at bounding box center [897, 364] width 536 height 536
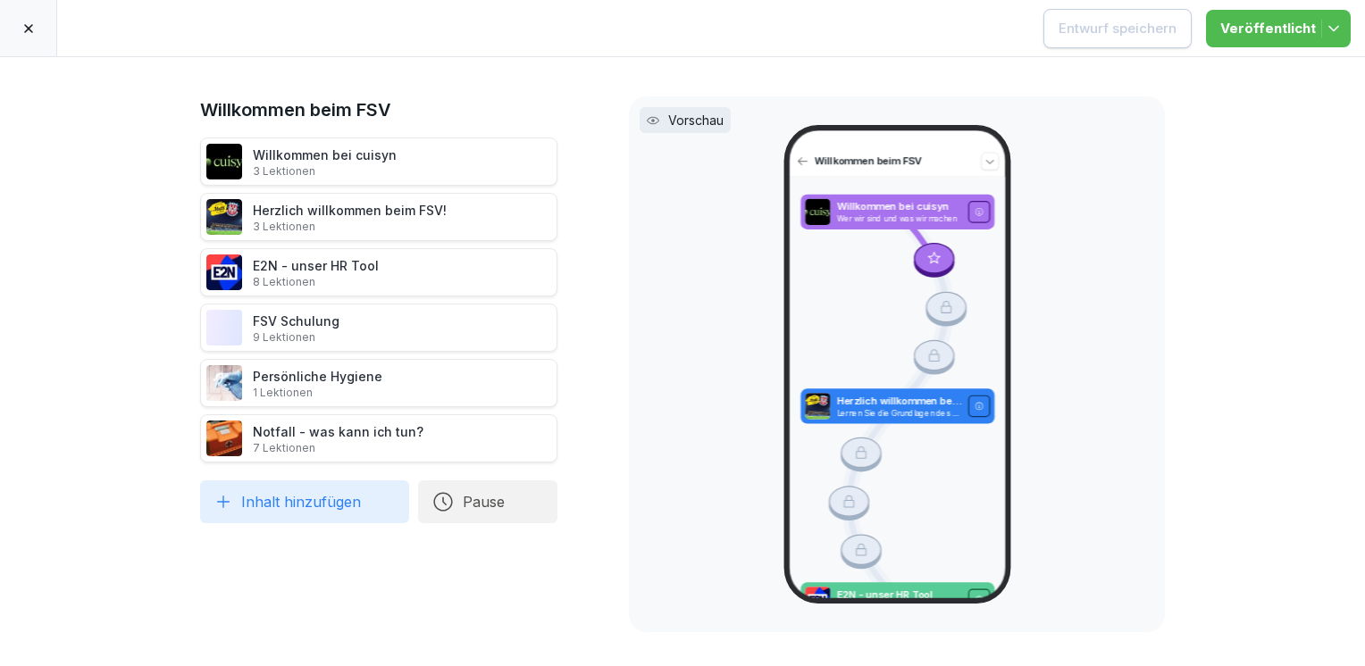
click at [681, 130] on div "Vorschau" at bounding box center [685, 120] width 91 height 26
click at [682, 120] on p "Vorschau" at bounding box center [695, 120] width 55 height 19
click at [698, 120] on p "Vorschau" at bounding box center [695, 120] width 55 height 19
drag, startPoint x: 690, startPoint y: 188, endPoint x: 657, endPoint y: 122, distance: 73.1
click at [657, 122] on div "Vorschau Willkommen beim FSV Willkommen bei cuisyn Wer wir sind und was wir mac…" at bounding box center [897, 364] width 536 height 536
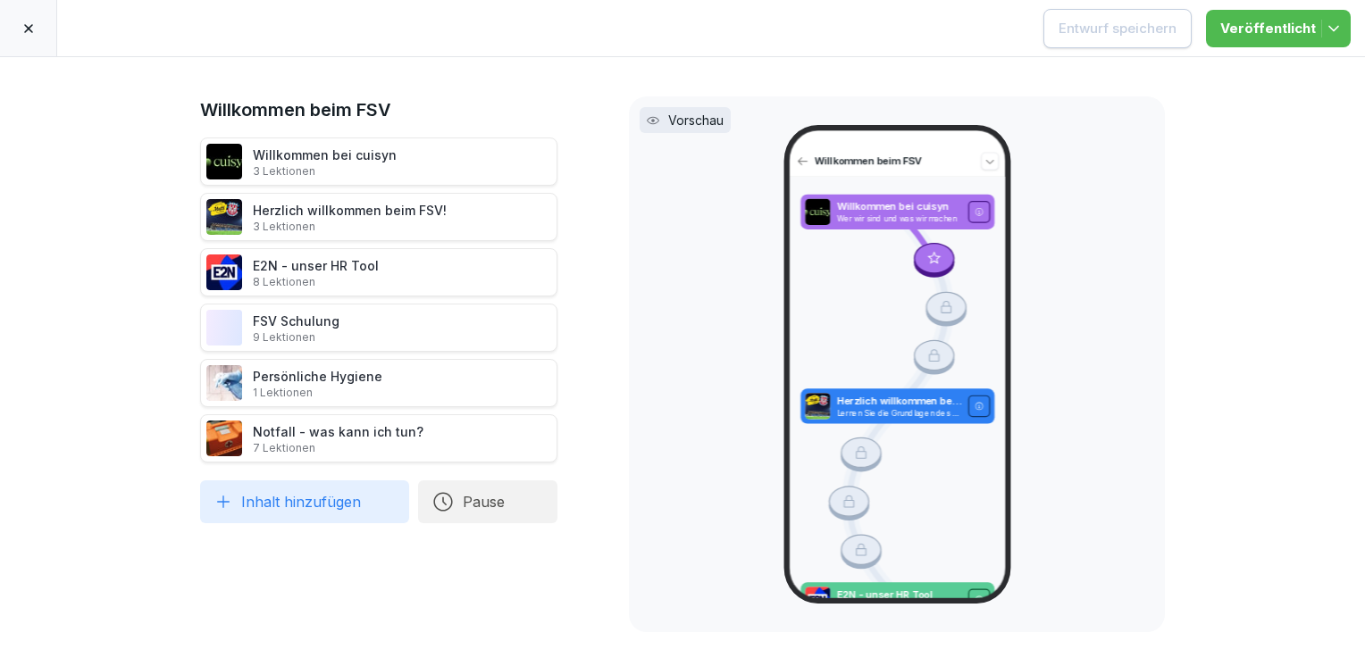
click at [657, 122] on div "Vorschau" at bounding box center [685, 120] width 91 height 26
click at [661, 233] on div "Vorschau Willkommen beim FSV Willkommen bei cuisyn Wer wir sind und was wir mac…" at bounding box center [897, 364] width 536 height 536
click at [641, 494] on div "Vorschau Willkommen beim FSV Willkommen bei cuisyn Wer wir sind und was wir mac…" at bounding box center [897, 364] width 536 height 536
